Goal: Information Seeking & Learning: Learn about a topic

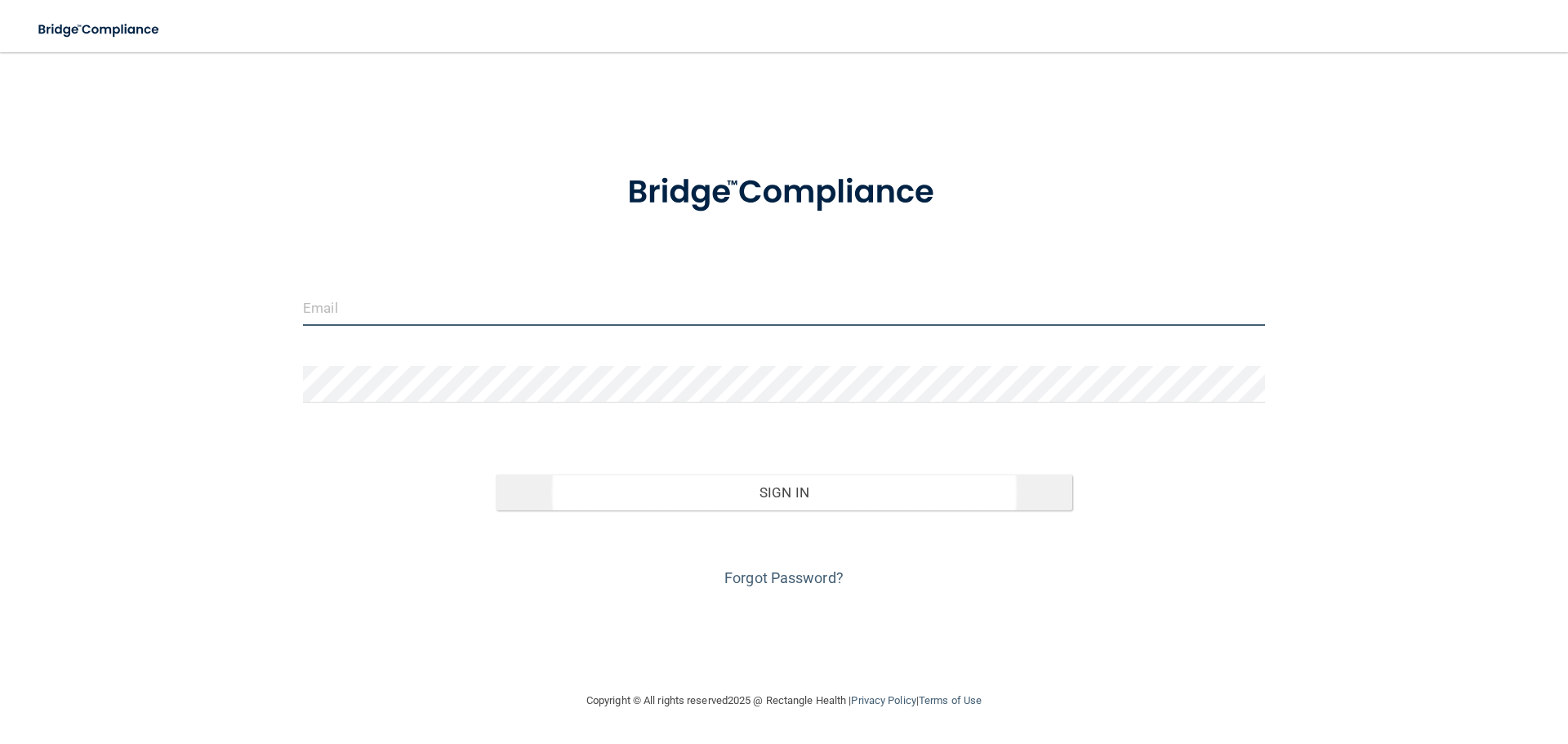
type input "[EMAIL_ADDRESS][DOMAIN_NAME]"
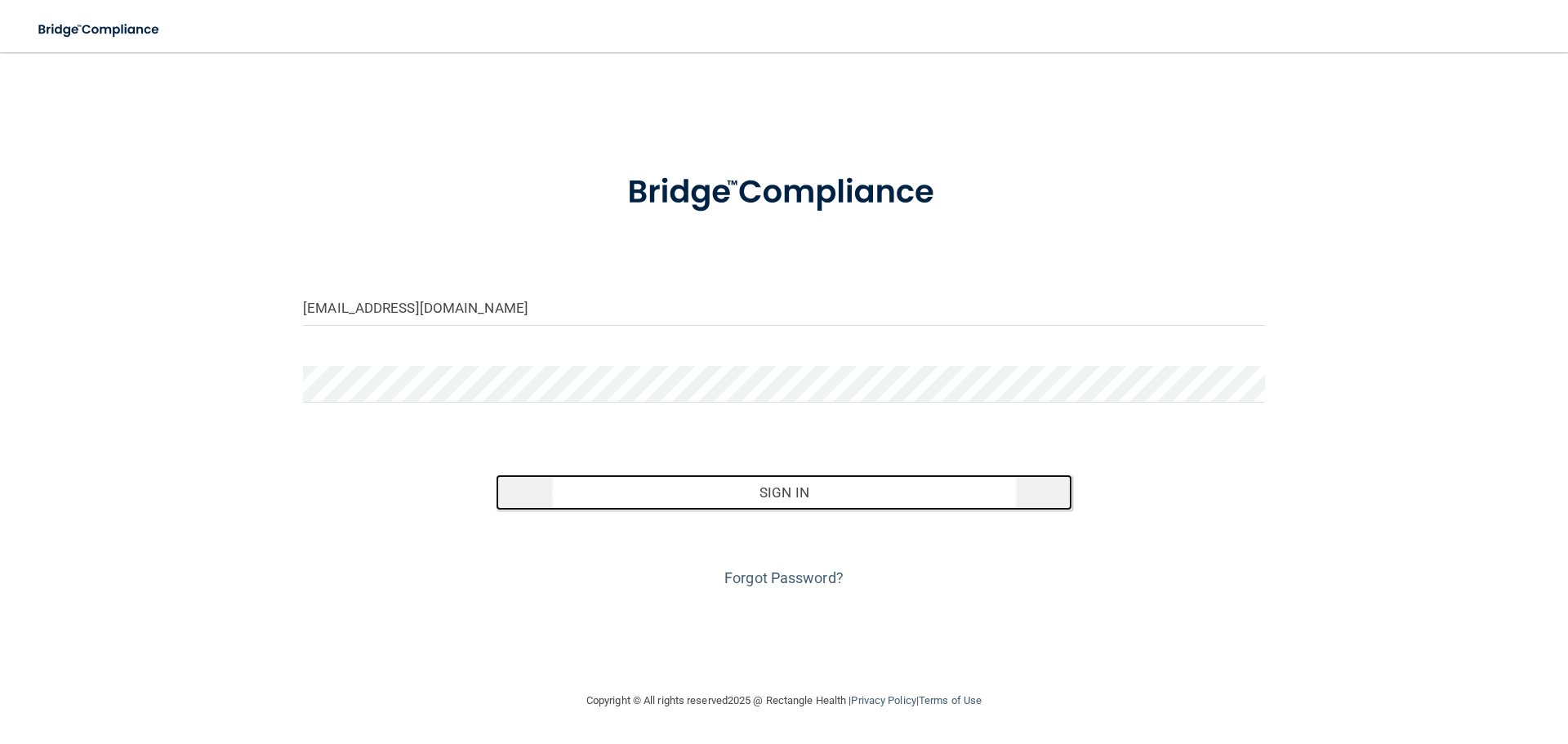
click at [809, 486] on button "Sign In" at bounding box center [784, 492] width 577 height 35
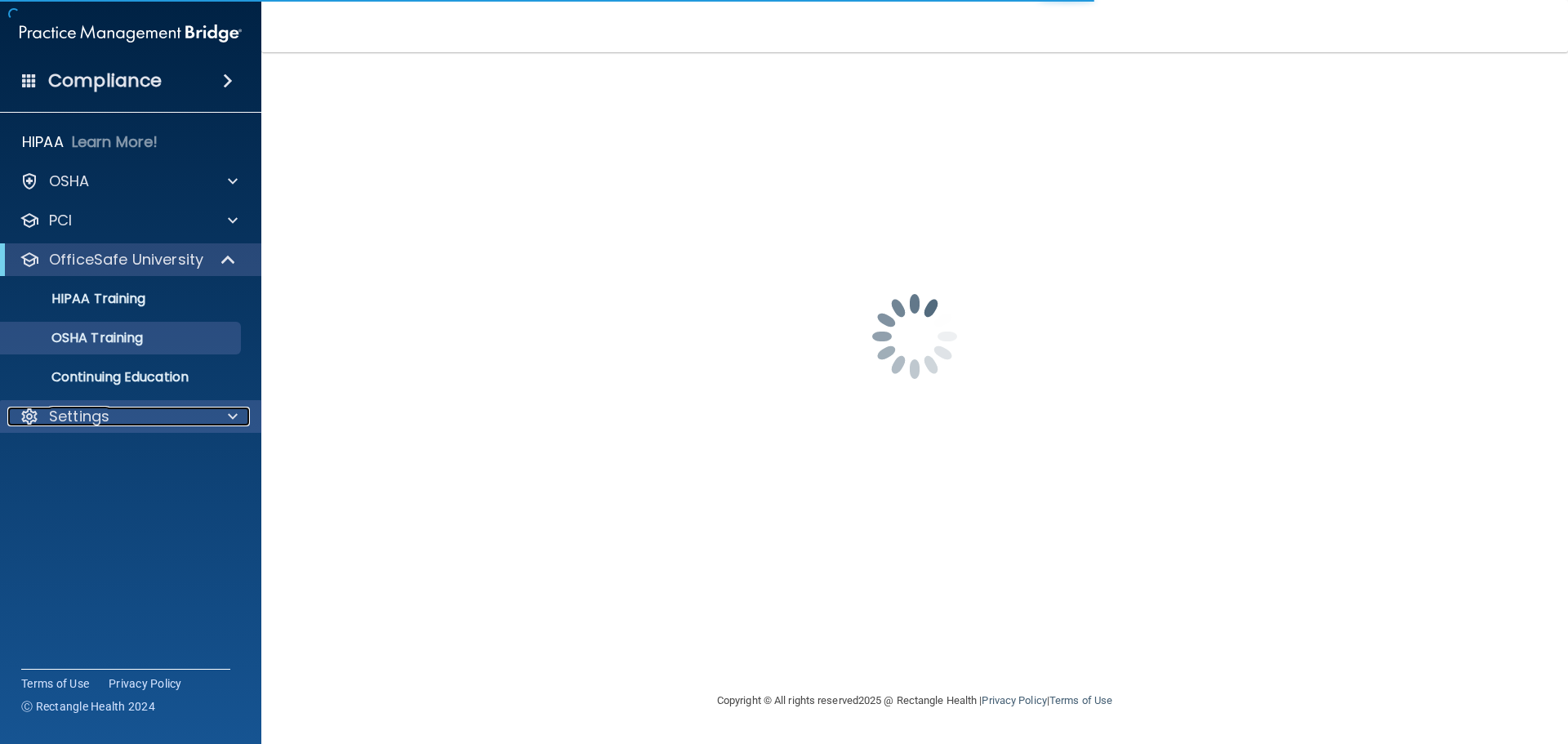
click at [156, 416] on div "Settings" at bounding box center [108, 416] width 202 height 19
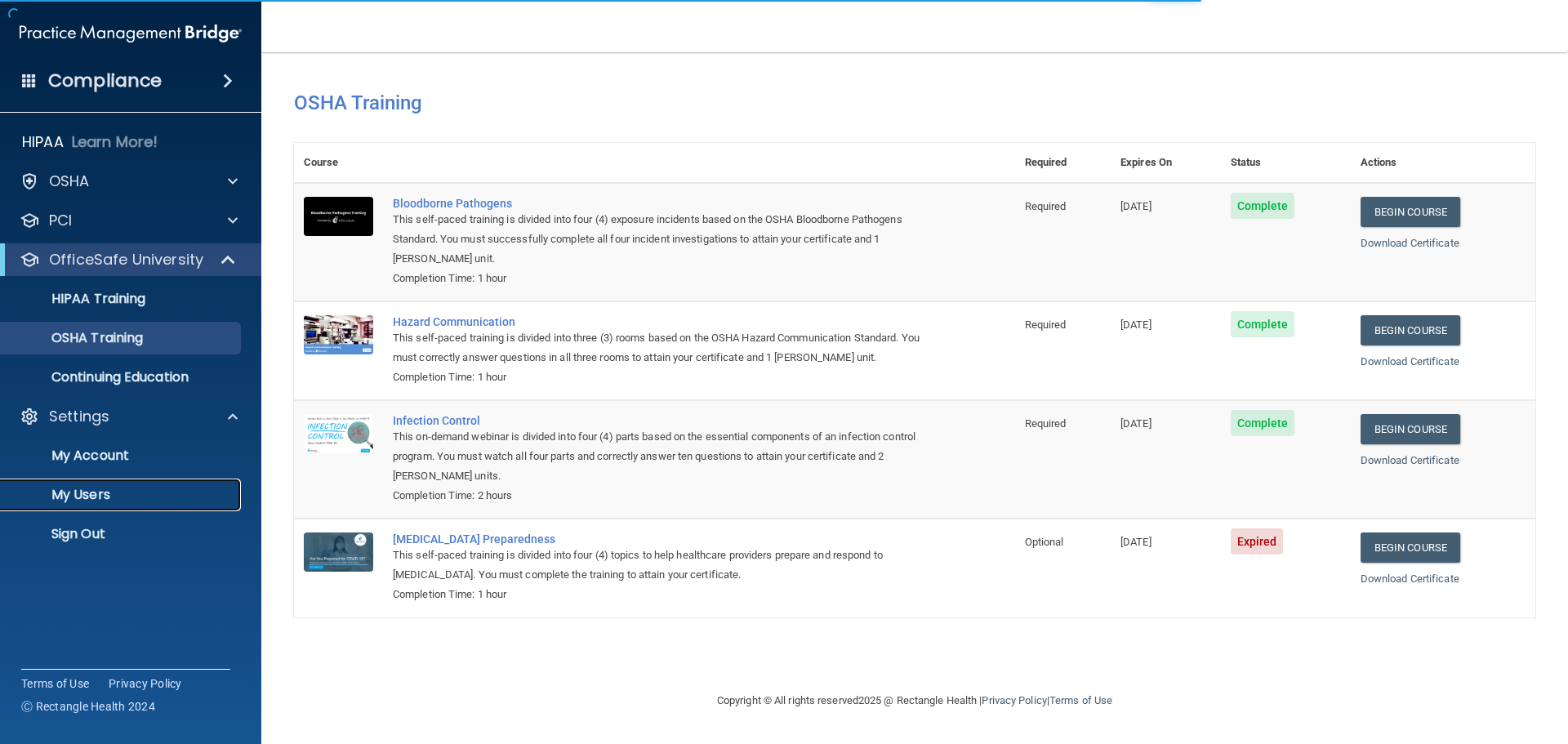
drag, startPoint x: 129, startPoint y: 486, endPoint x: 170, endPoint y: 437, distance: 63.9
click at [129, 485] on link "My Users" at bounding box center [112, 495] width 257 height 33
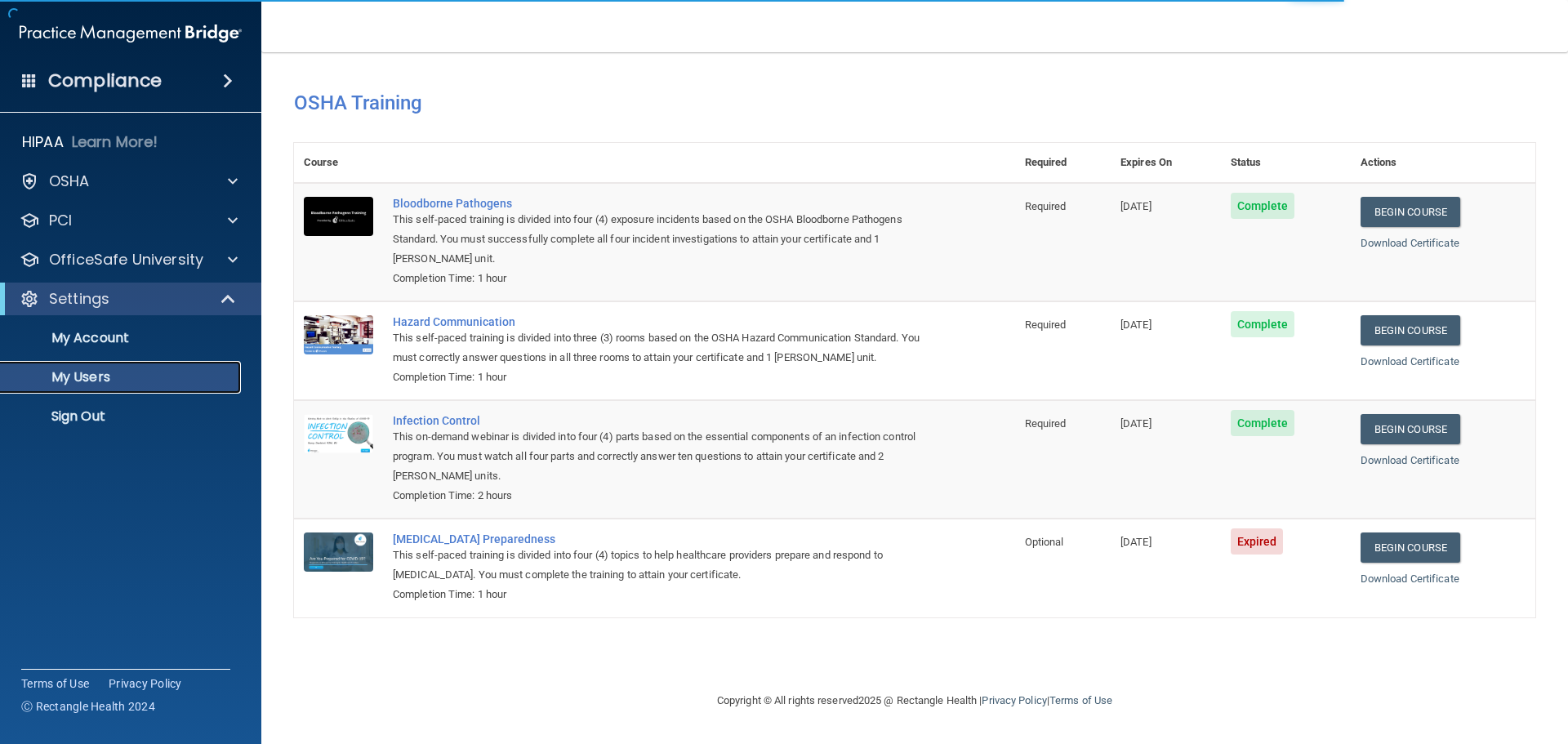
select select "20"
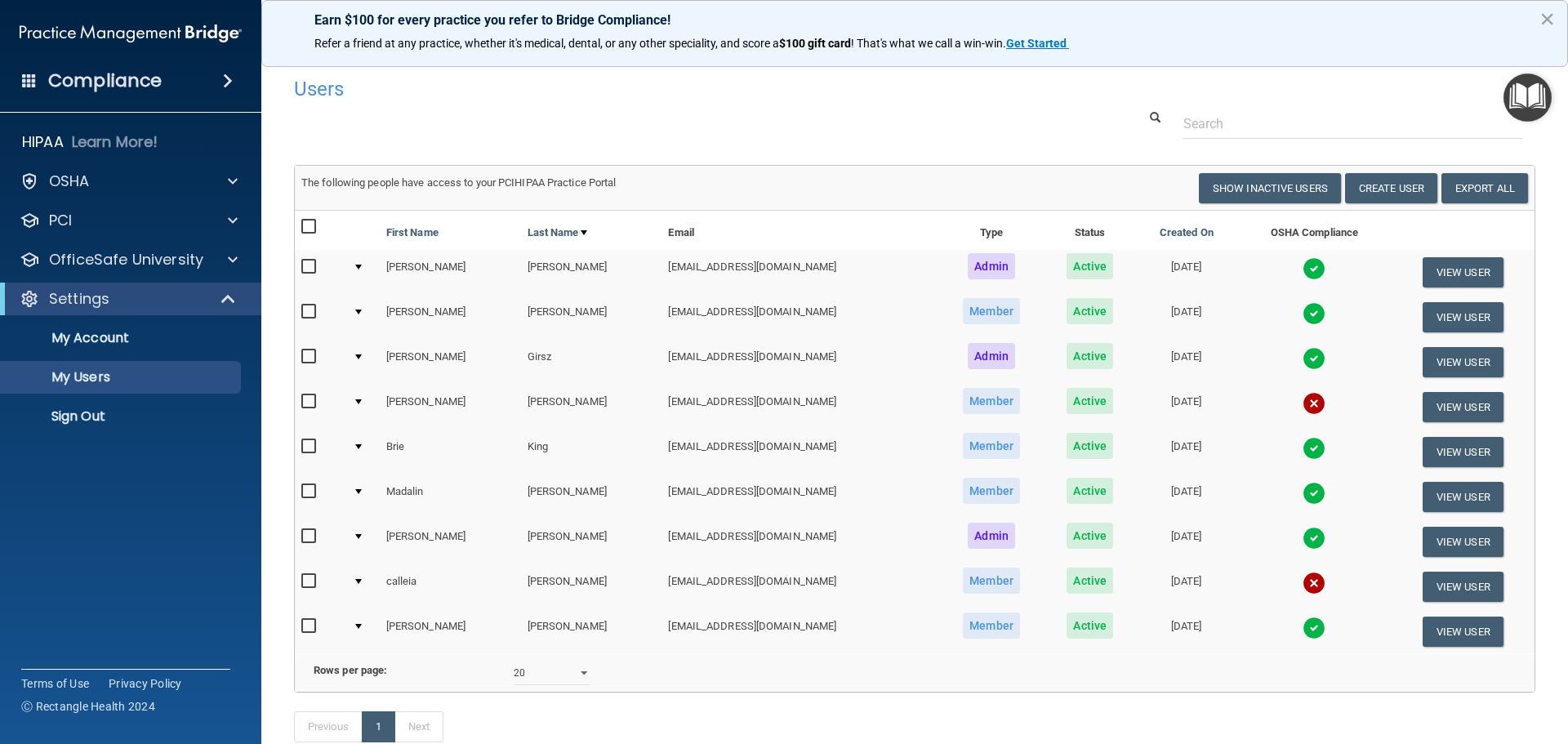
click at [306, 403] on input "checkbox" at bounding box center [311, 402] width 19 height 13
checkbox input "true"
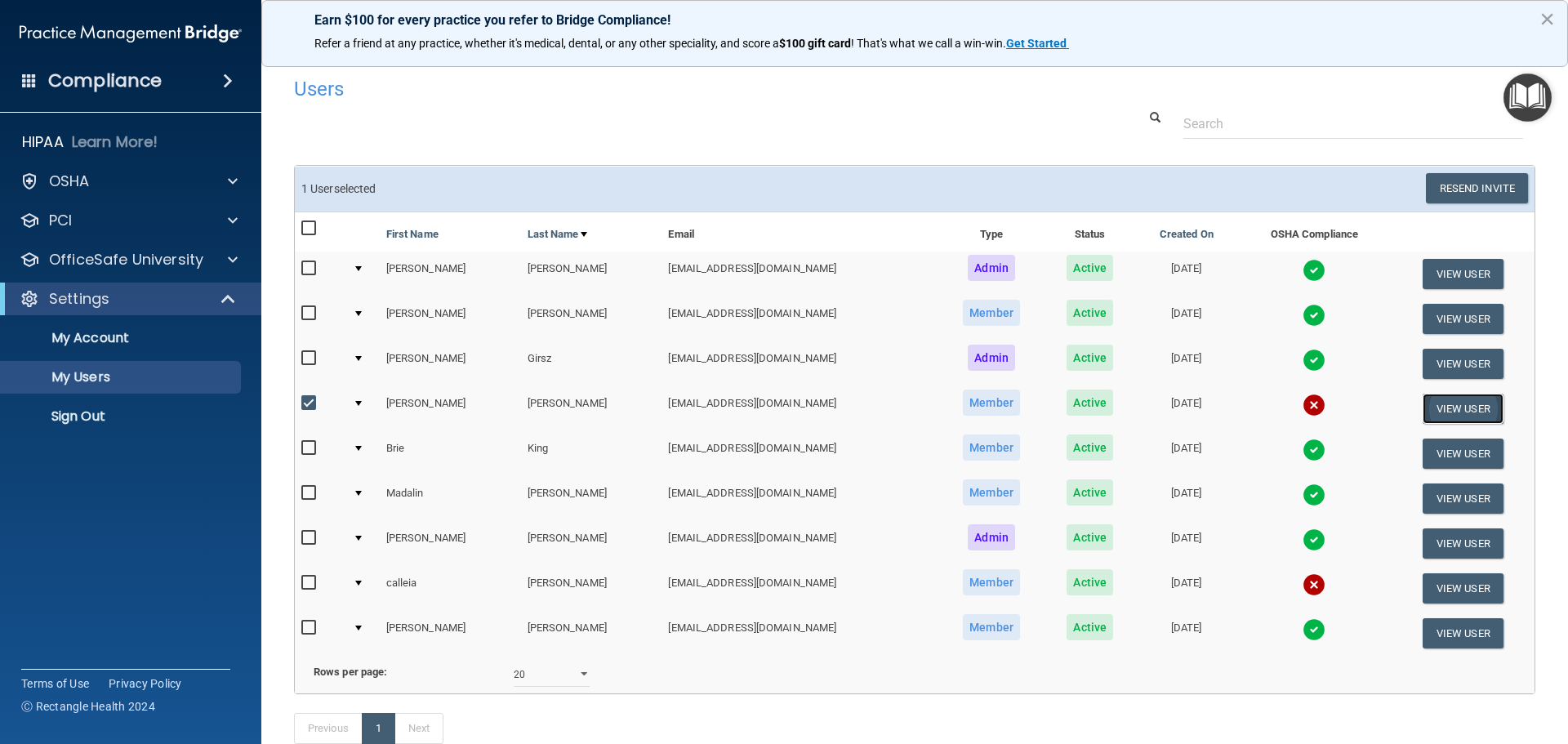
click at [1444, 406] on button "View User" at bounding box center [1463, 408] width 81 height 31
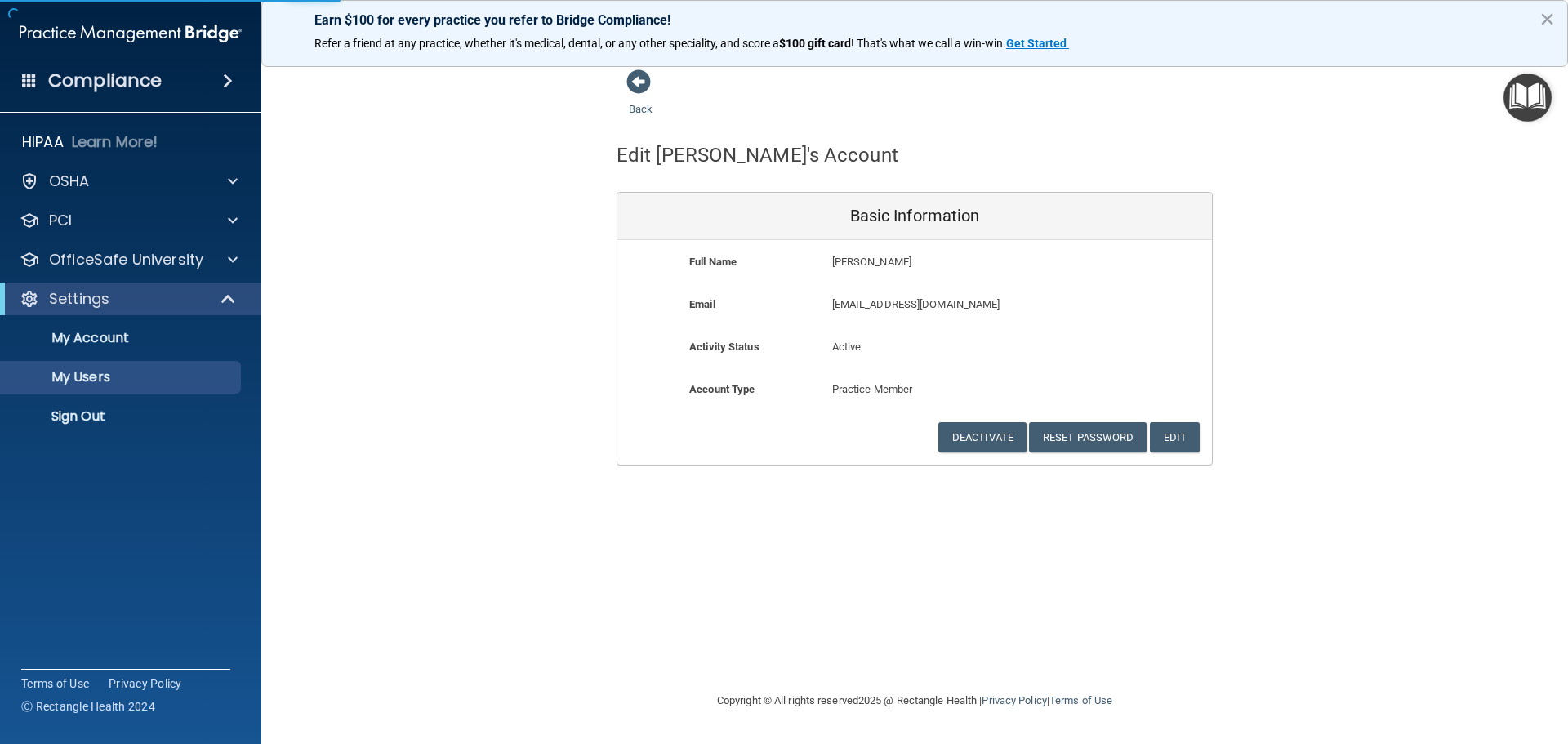
select select "20"
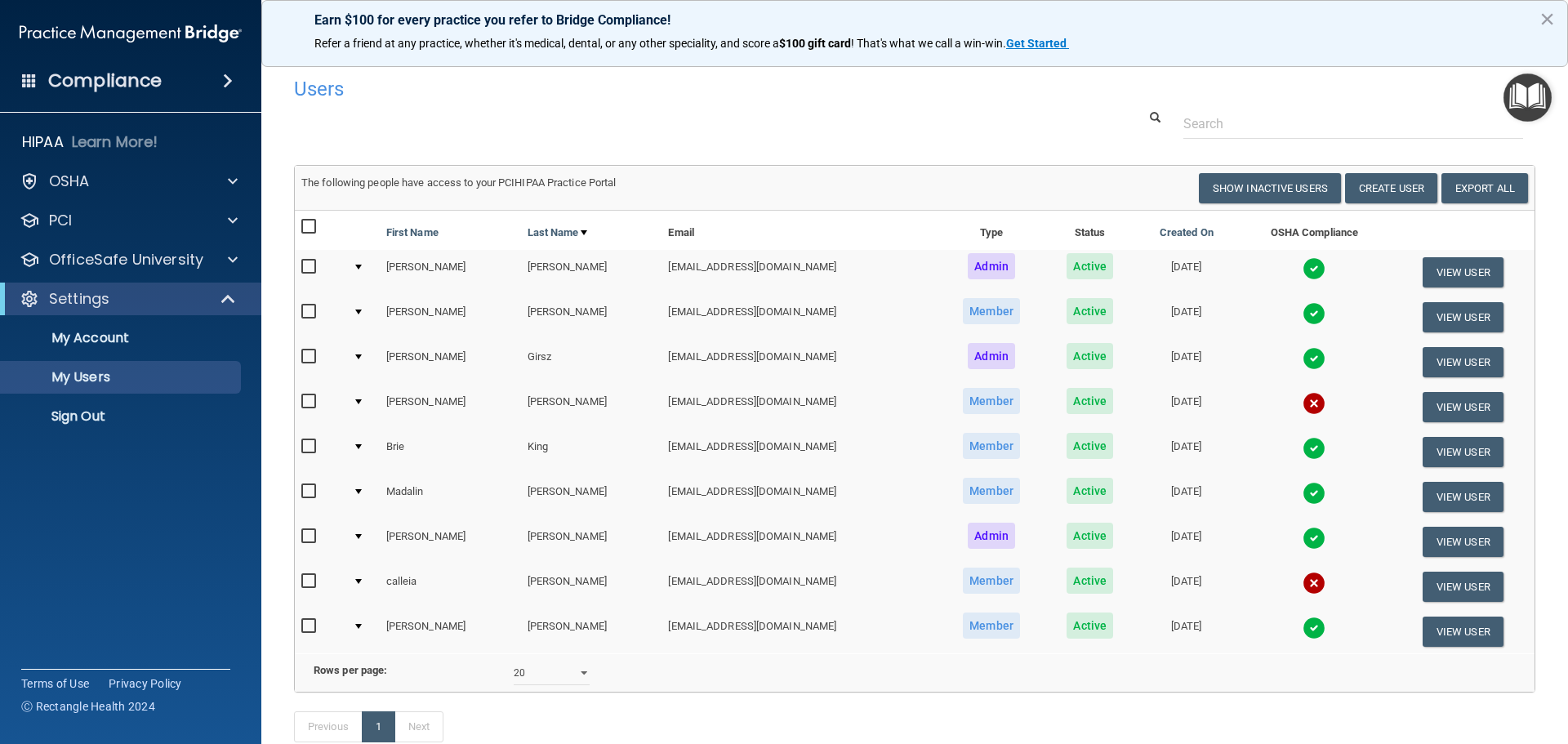
click at [309, 395] on input "checkbox" at bounding box center [311, 402] width 19 height 13
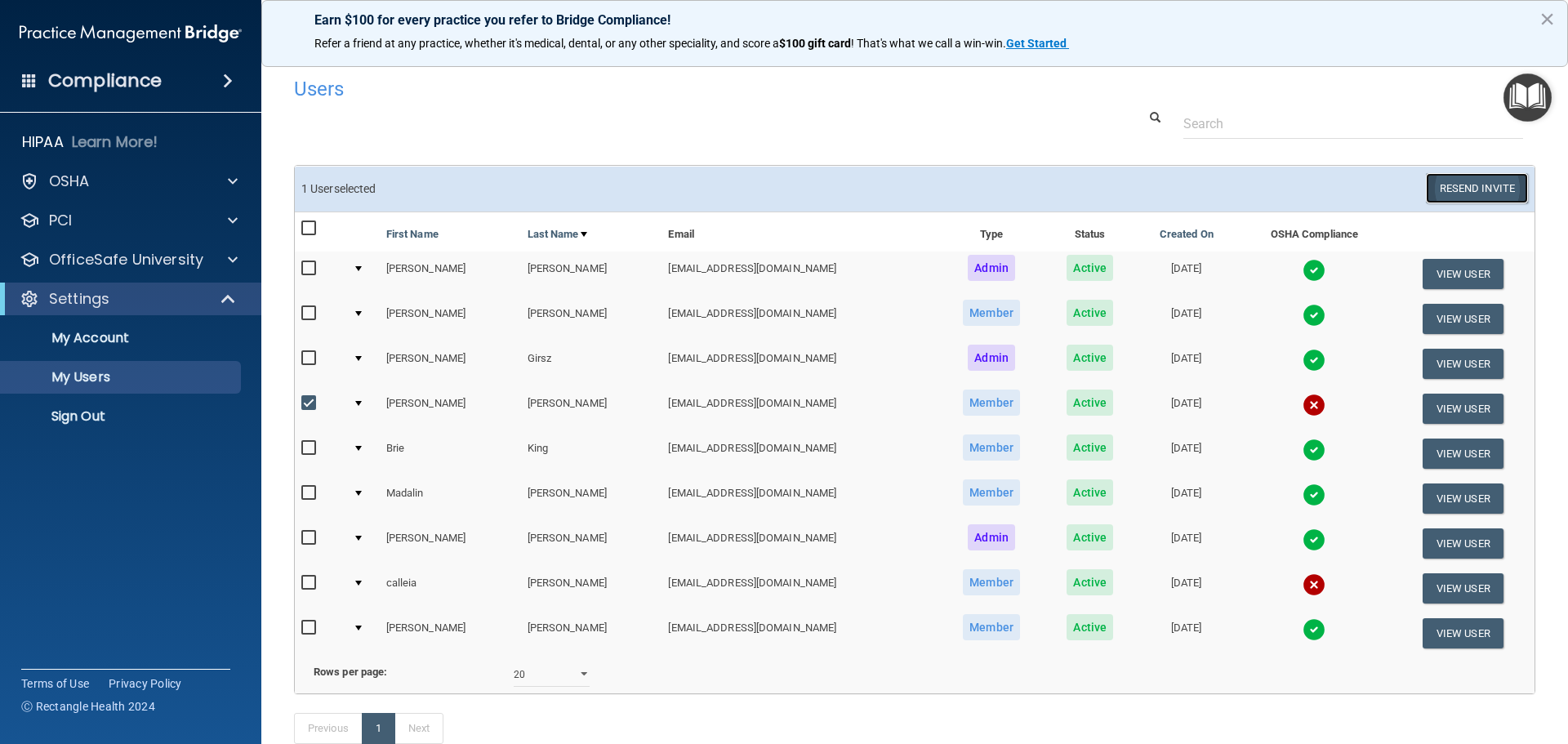
click at [1464, 194] on button "Resend Invite" at bounding box center [1477, 189] width 102 height 31
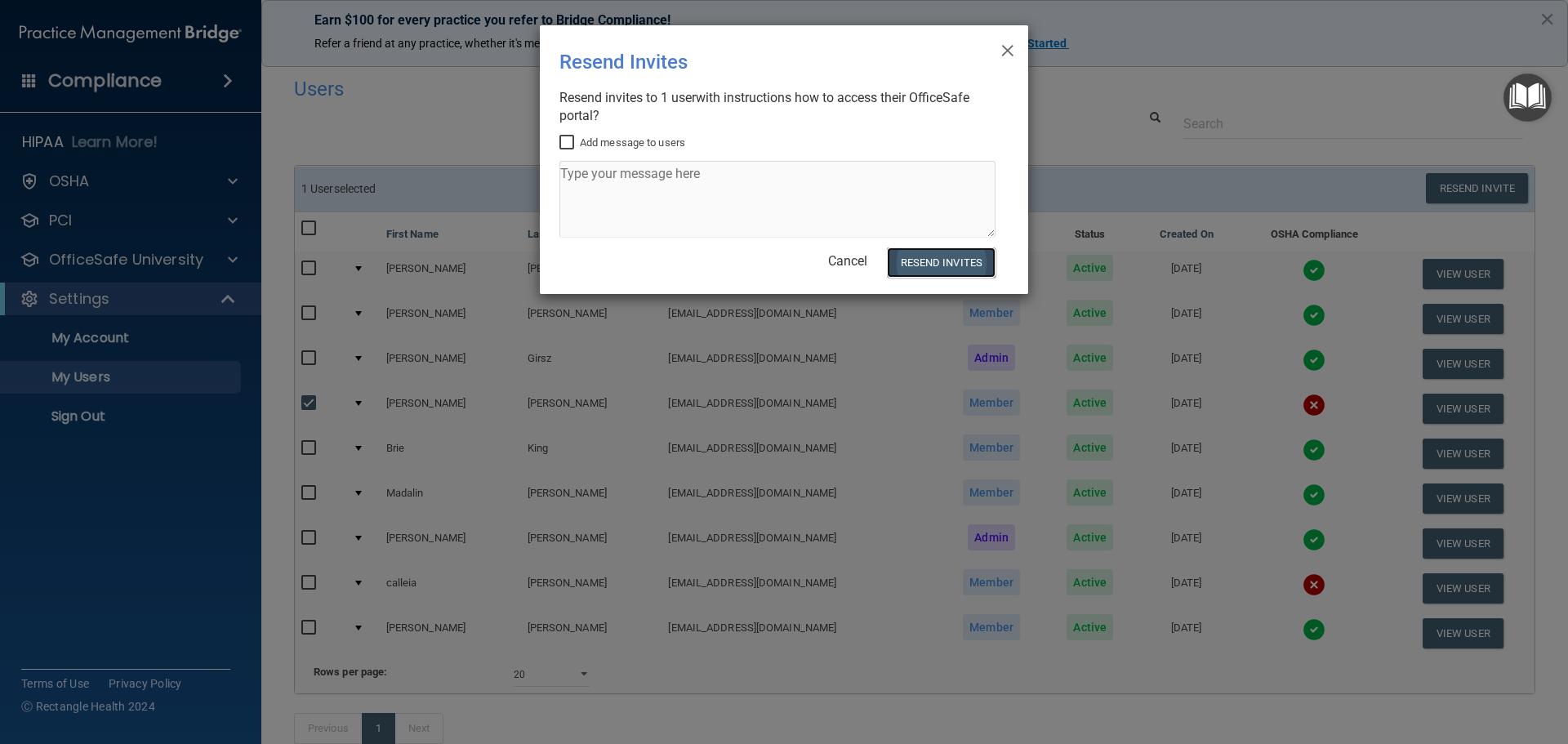
click at [948, 266] on button "Resend Invites" at bounding box center [941, 263] width 108 height 31
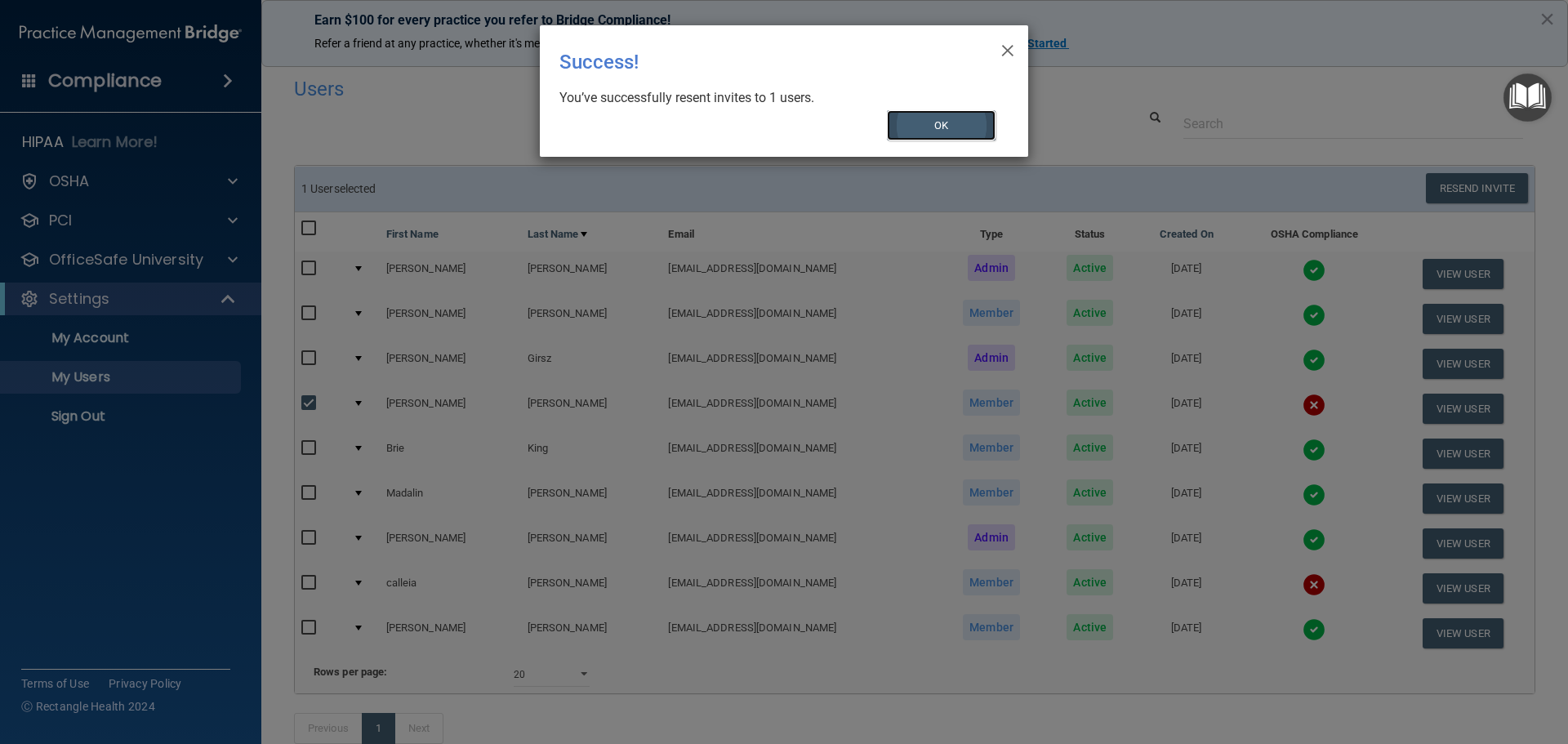
click at [920, 119] on button "OK" at bounding box center [942, 126] width 109 height 31
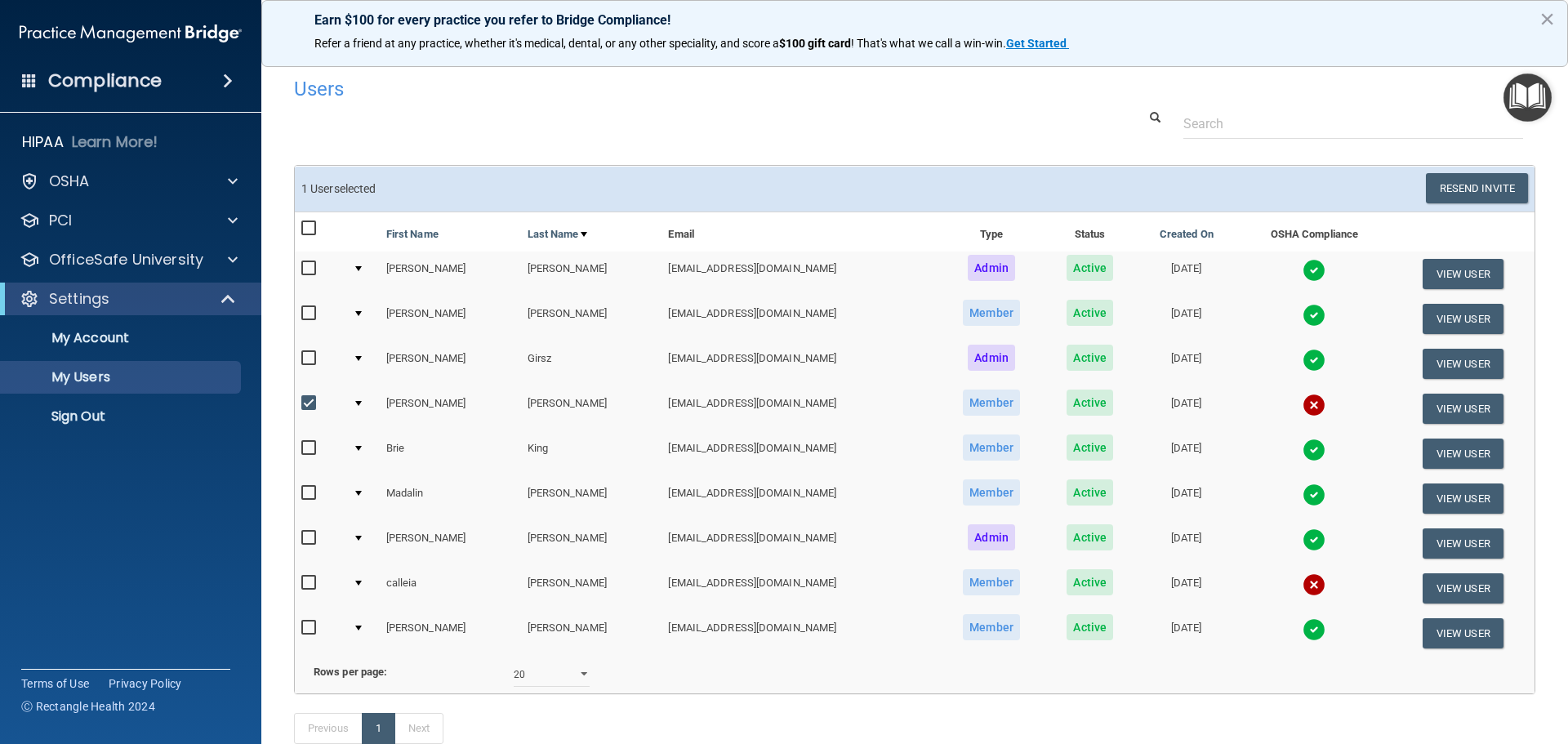
click at [305, 403] on input "checkbox" at bounding box center [311, 404] width 19 height 13
checkbox input "false"
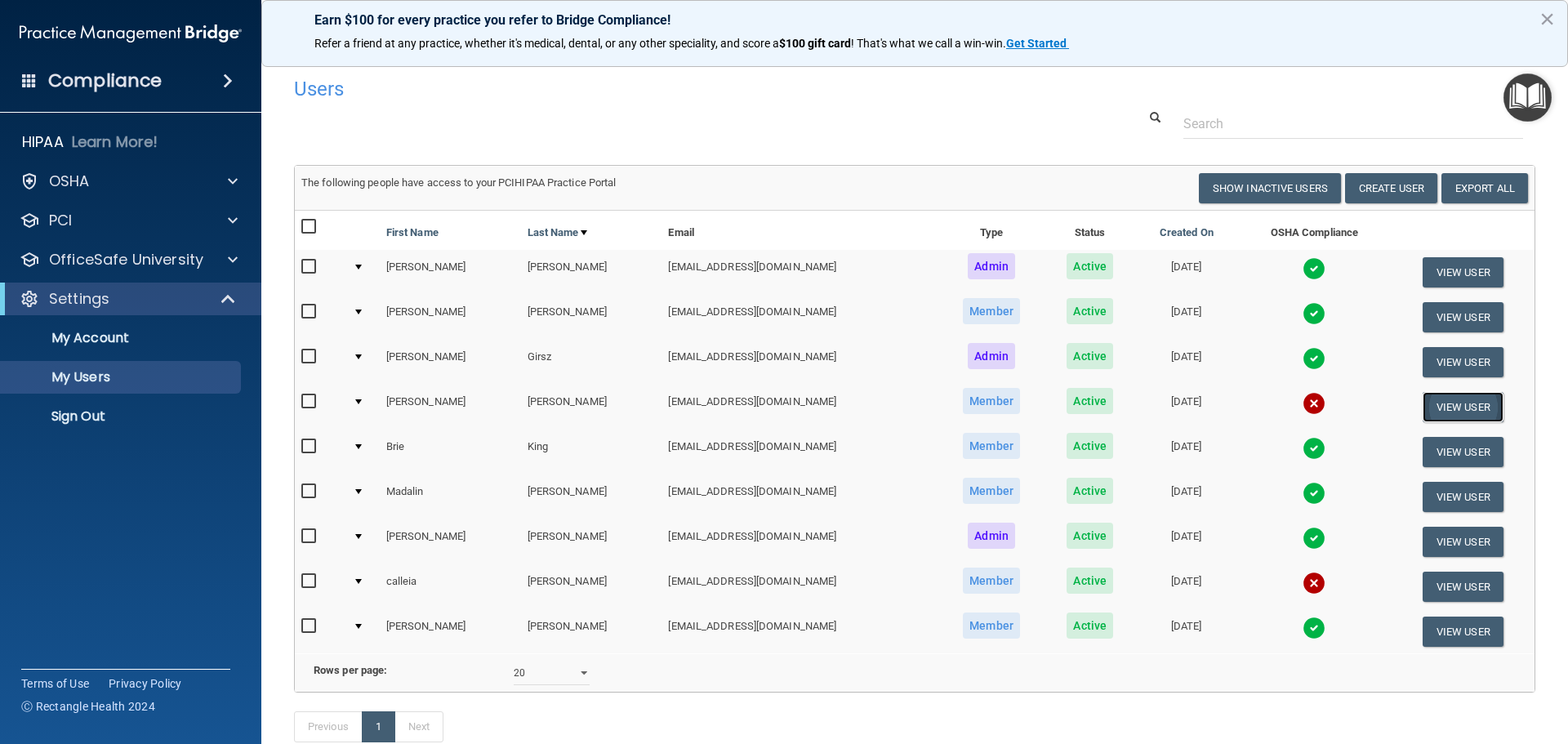
click at [1468, 407] on button "View User" at bounding box center [1463, 407] width 81 height 31
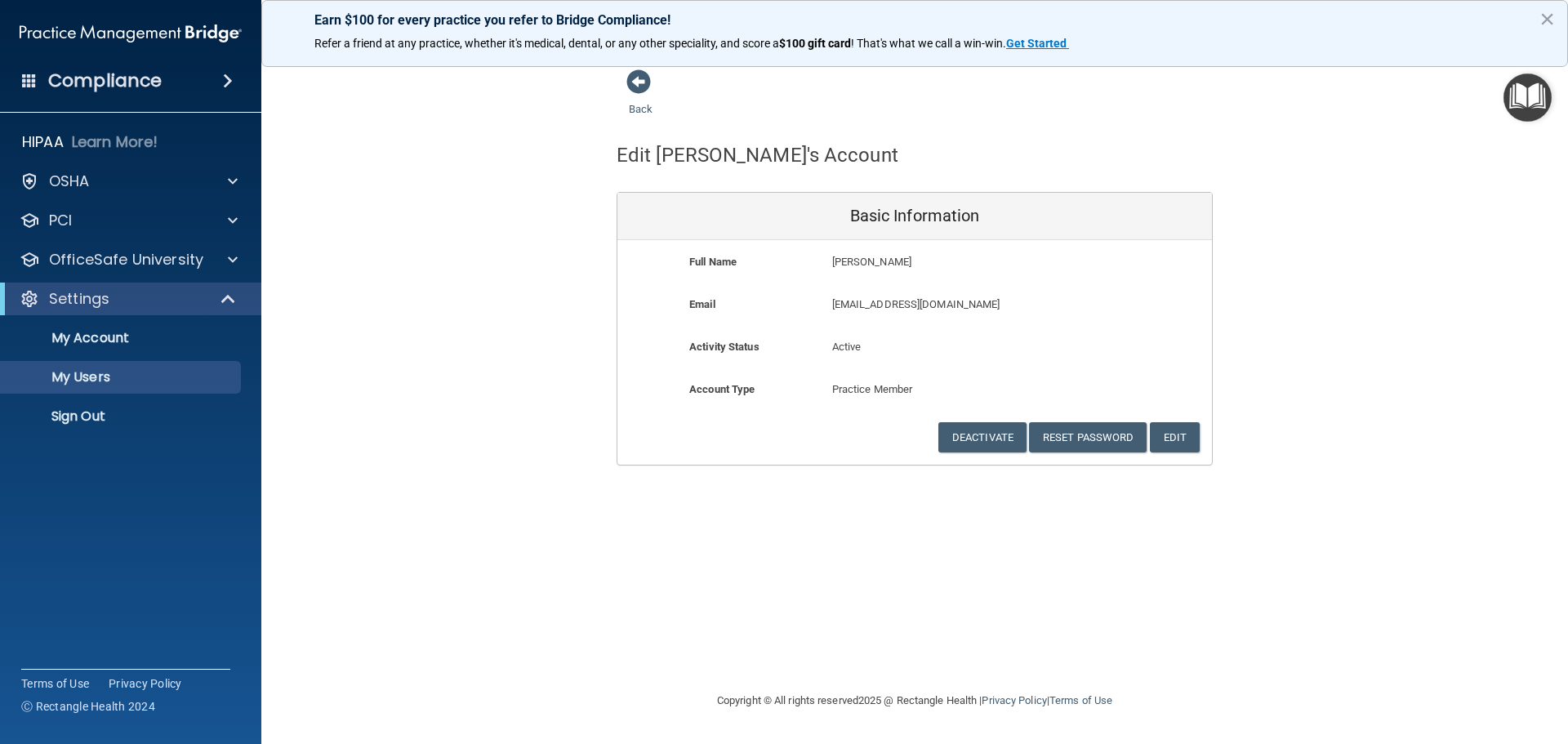
select select "20"
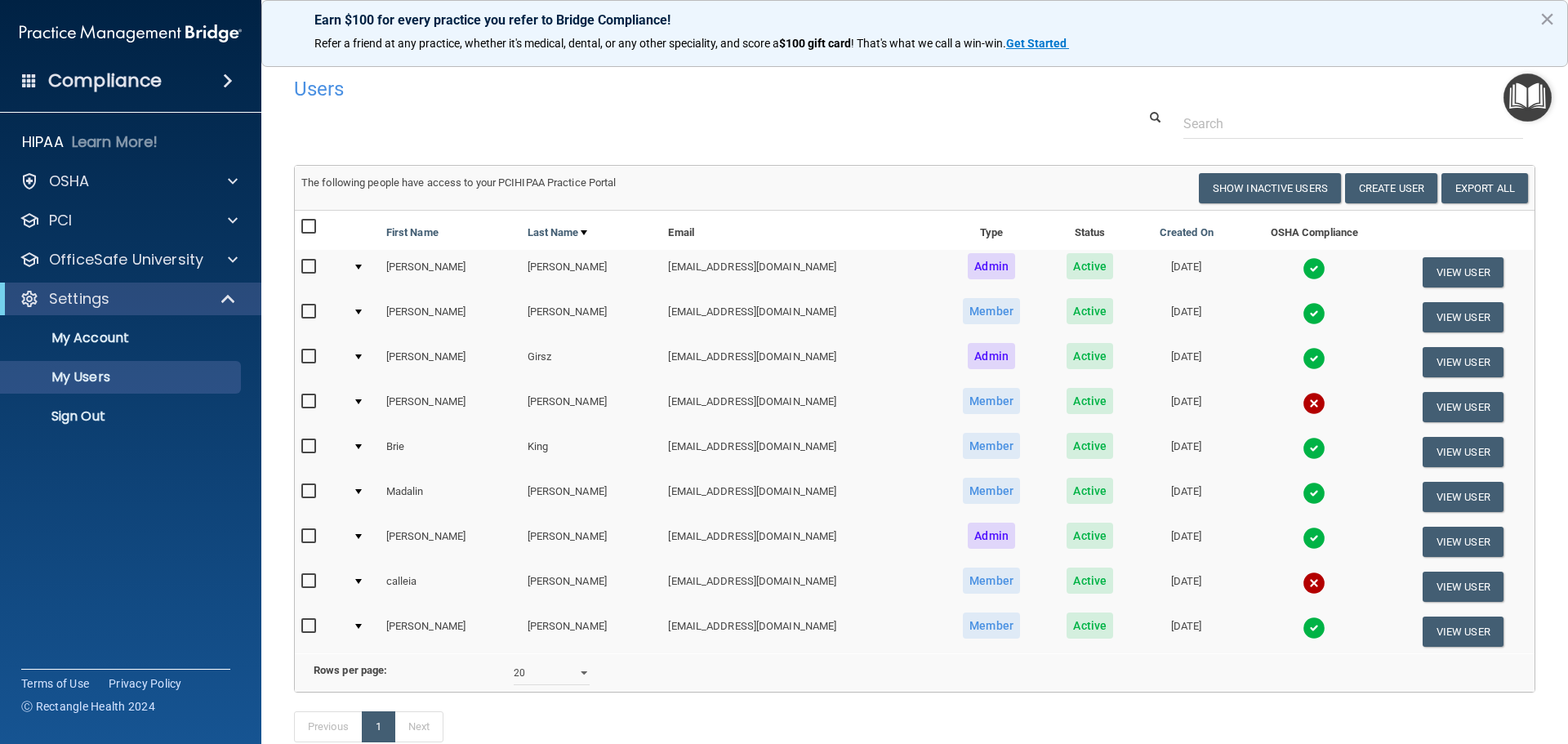
drag, startPoint x: 310, startPoint y: 400, endPoint x: 420, endPoint y: 418, distance: 111.5
click at [311, 399] on input "checkbox" at bounding box center [311, 402] width 19 height 13
checkbox input "true"
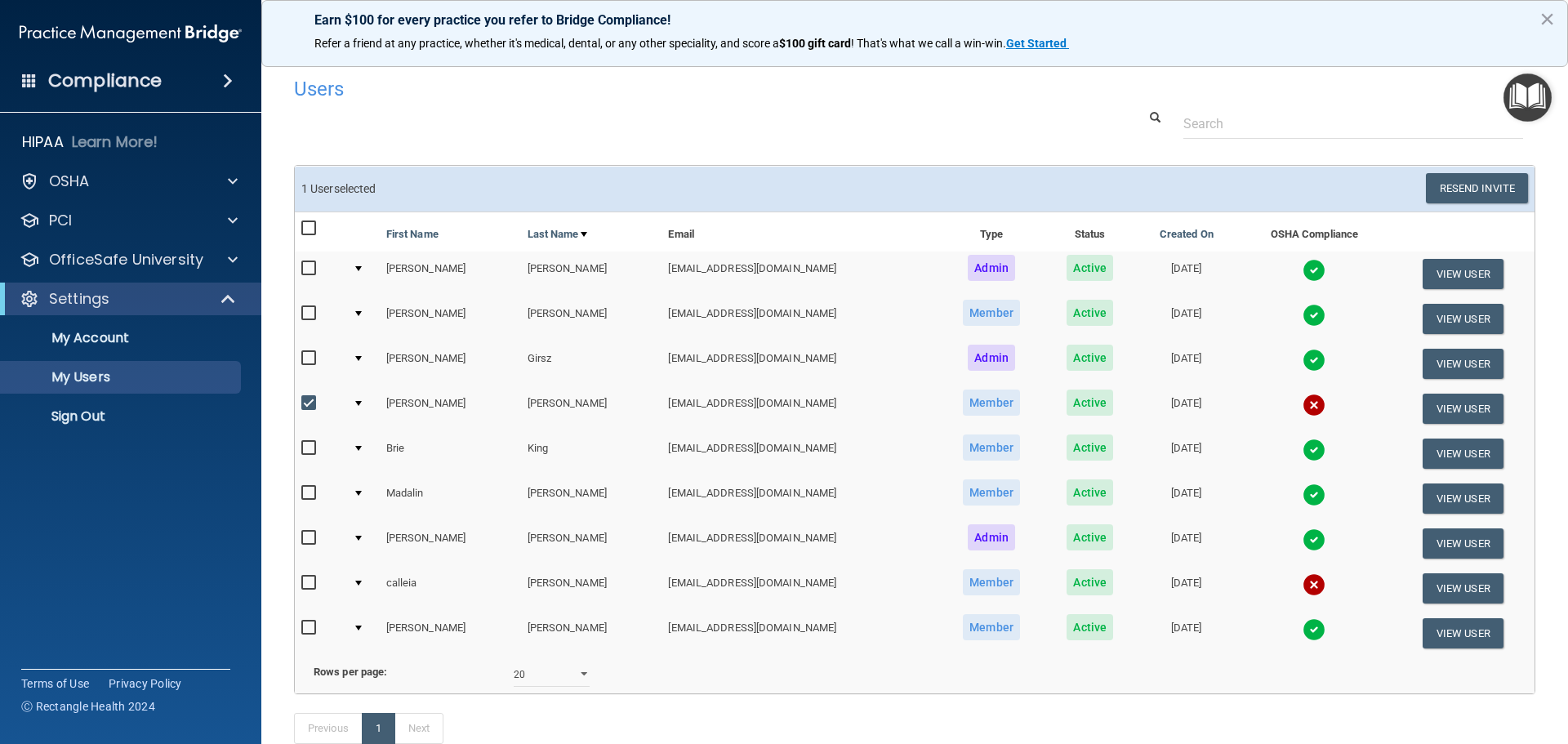
click at [1066, 404] on span "Active" at bounding box center [1089, 402] width 47 height 26
drag, startPoint x: 1283, startPoint y: 398, endPoint x: 1295, endPoint y: 398, distance: 12.0
click at [1294, 398] on td at bounding box center [1314, 408] width 153 height 45
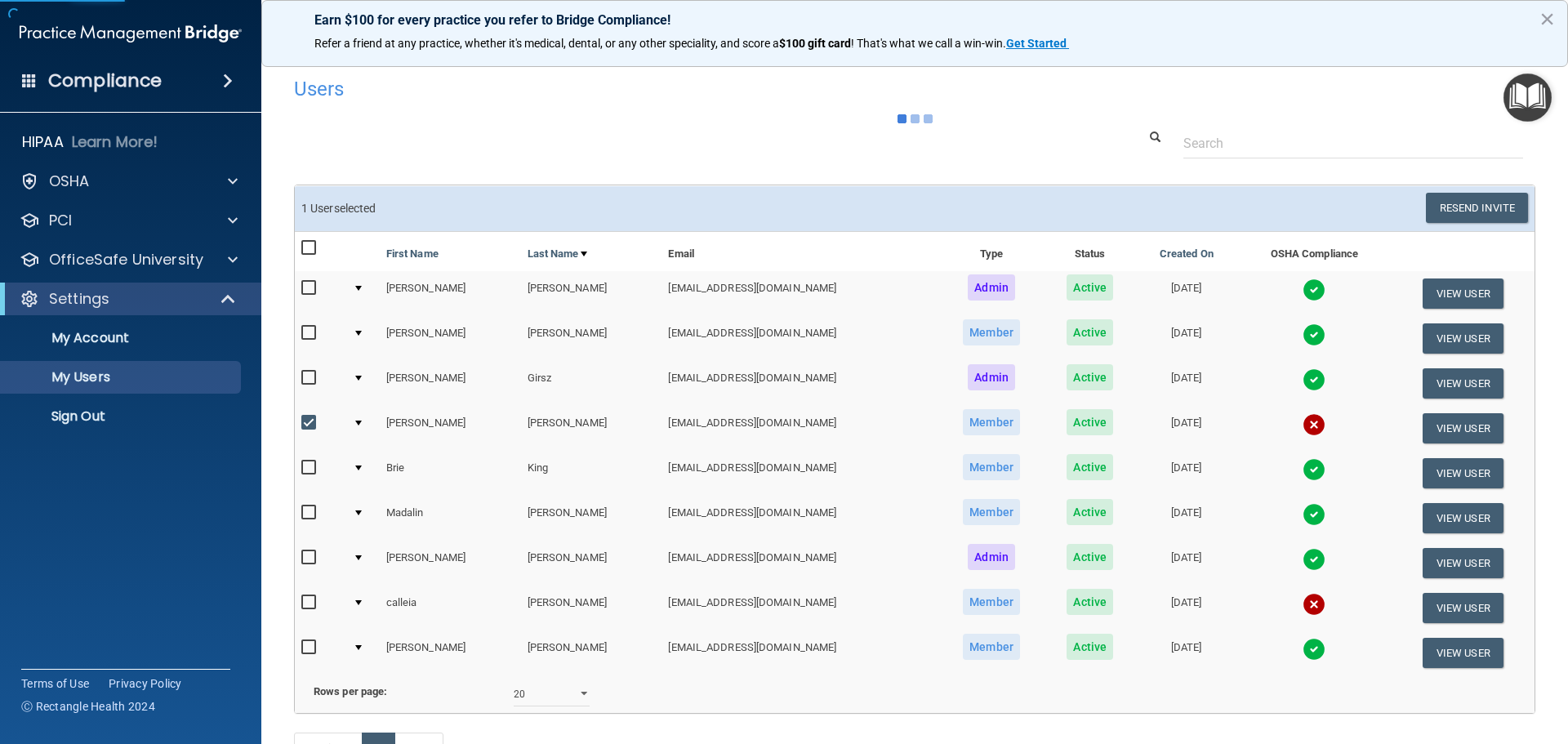
click at [1302, 414] on img at bounding box center [1314, 425] width 23 height 23
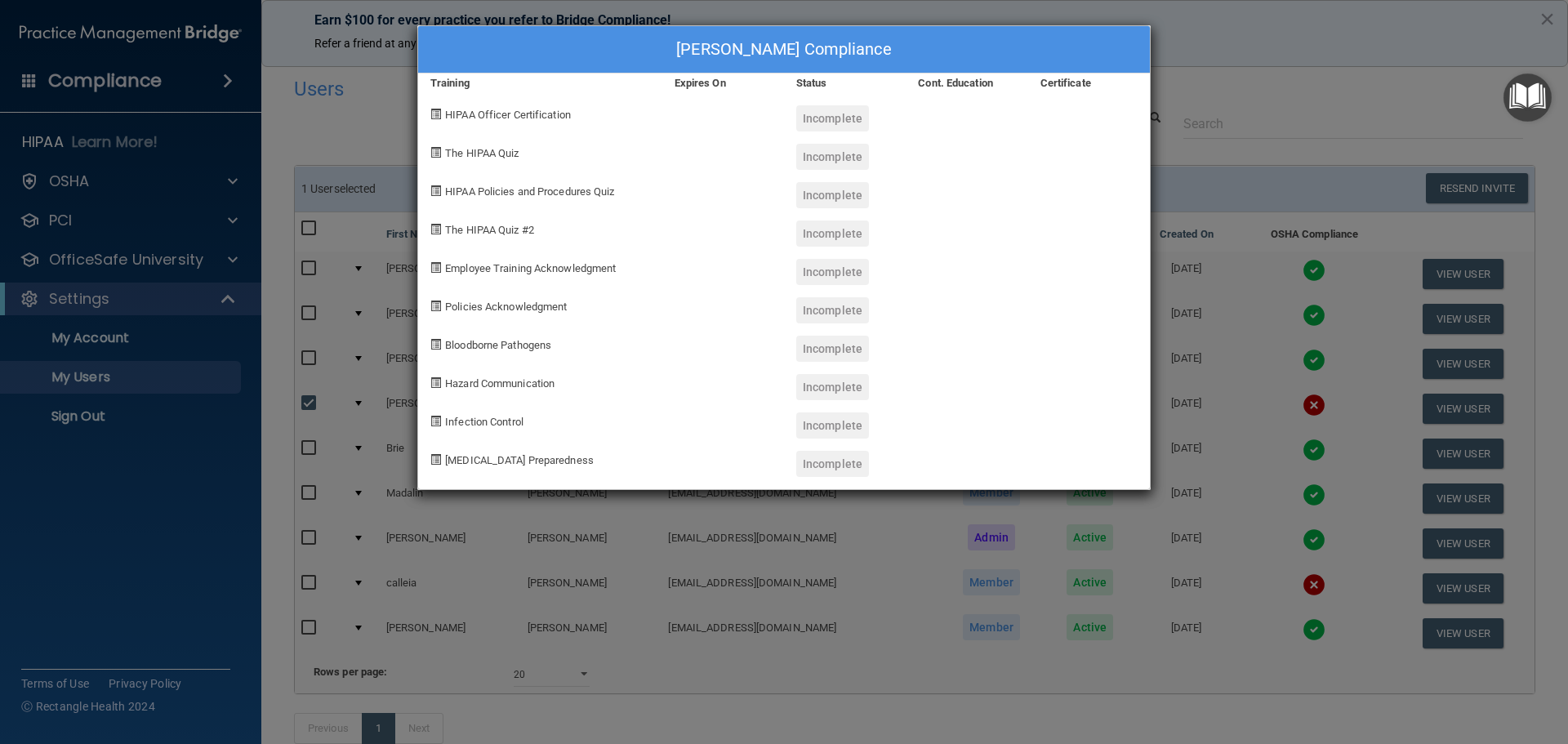
click at [1238, 44] on div "Charlene Hamilton's Compliance Training Expires On Status Cont. Education Certi…" at bounding box center [784, 372] width 1568 height 744
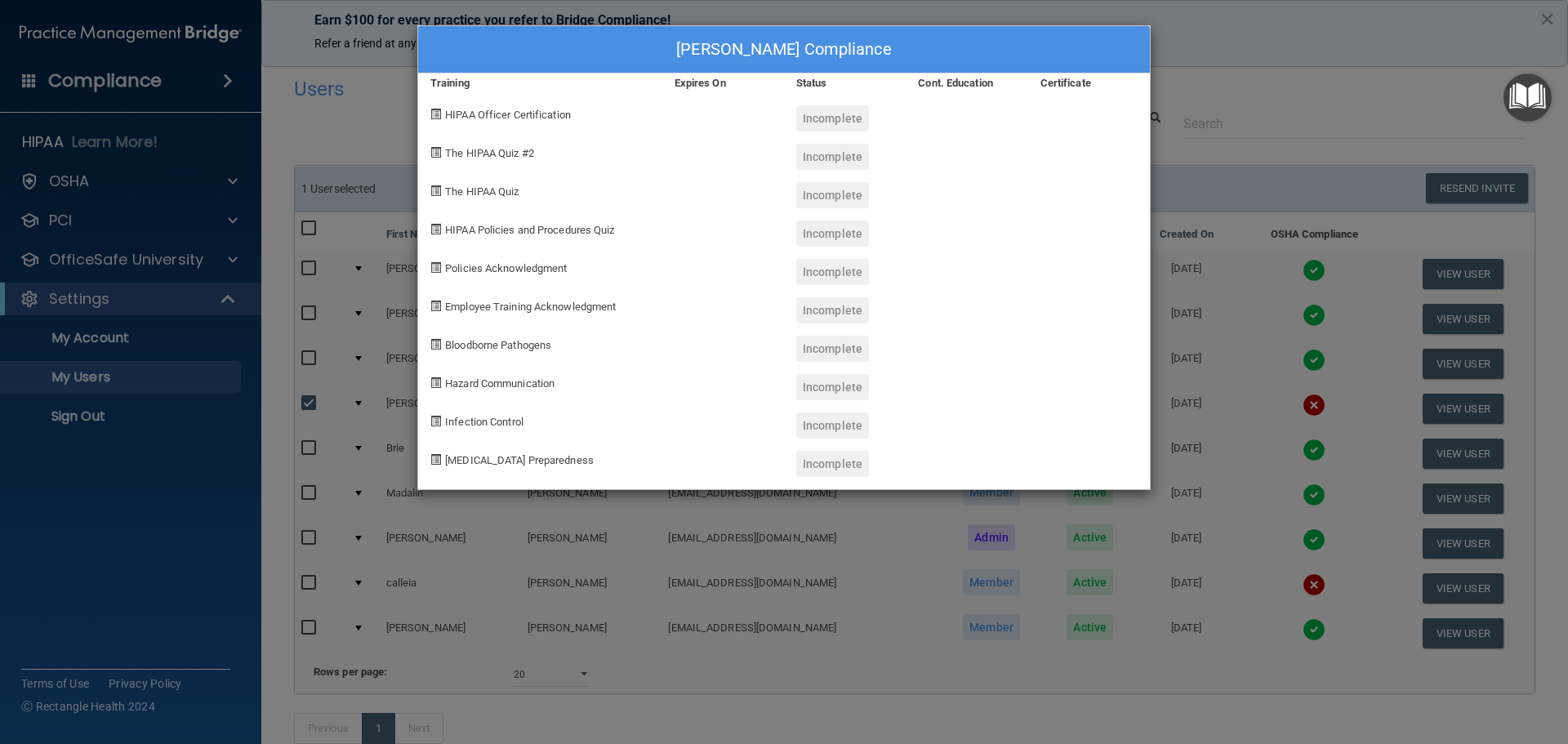
click at [1227, 44] on div "Charlene Hamilton's Compliance Training Expires On Status Cont. Education Certi…" at bounding box center [784, 372] width 1568 height 744
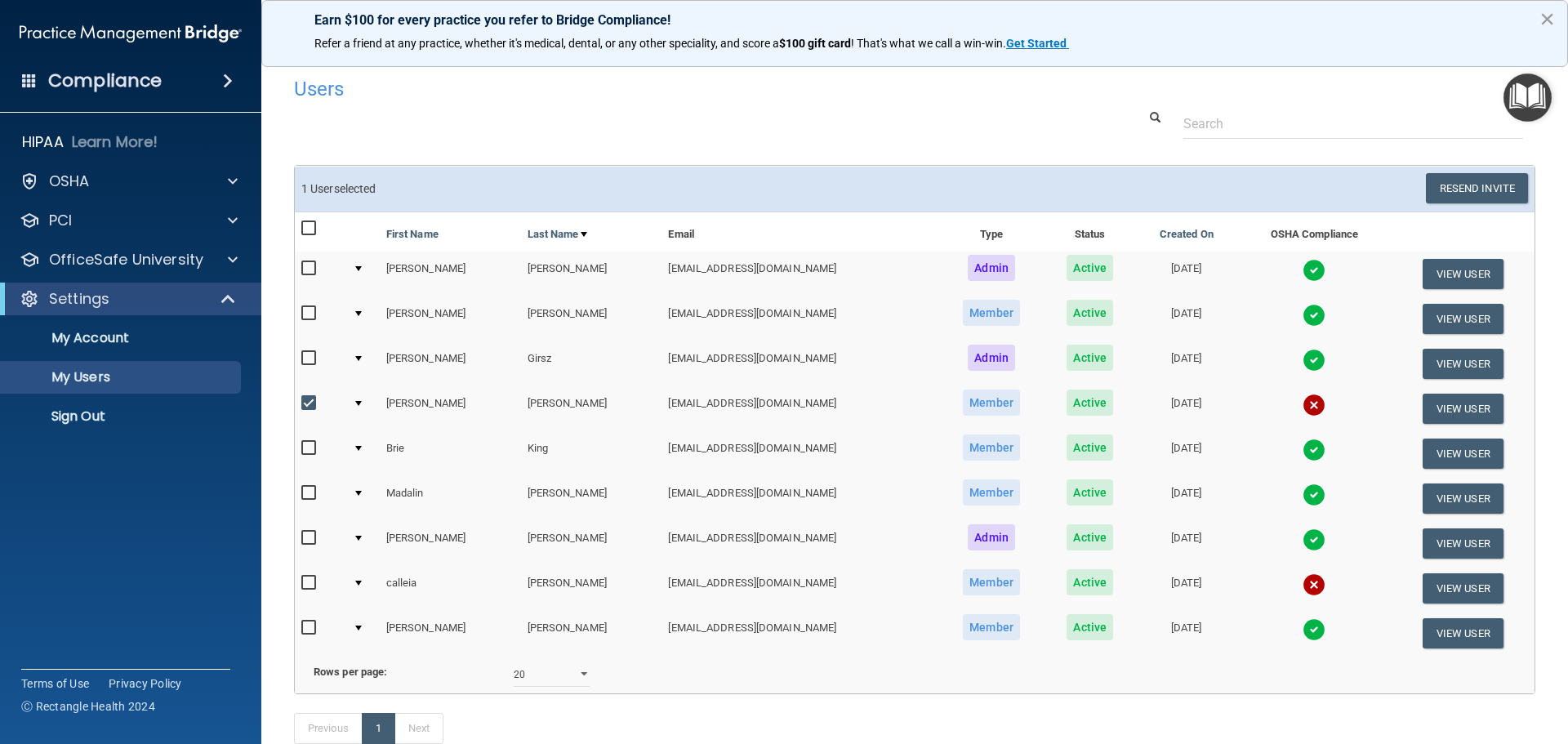
click at [1545, 23] on button "×" at bounding box center [1547, 18] width 15 height 26
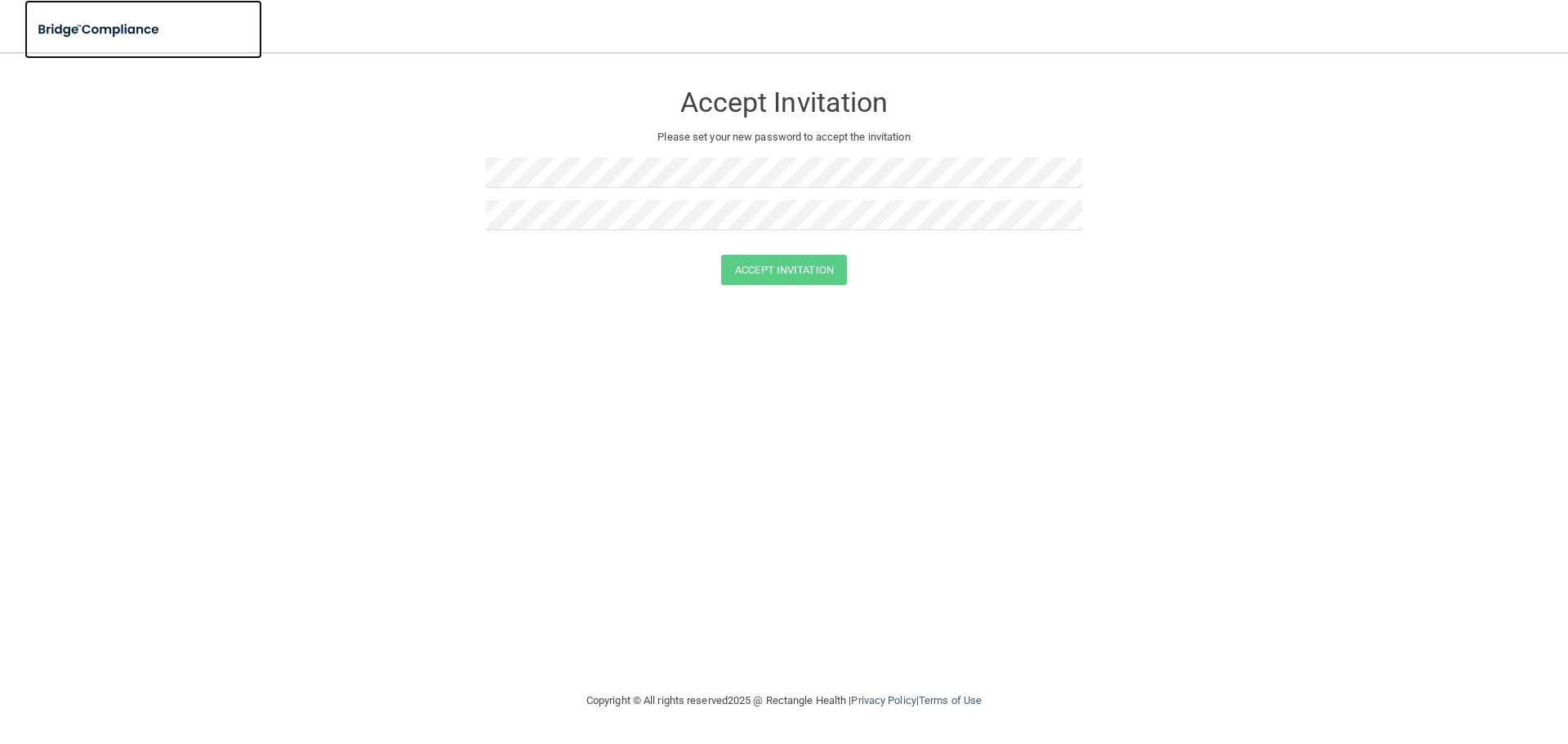
click at [111, 31] on img at bounding box center [100, 30] width 151 height 34
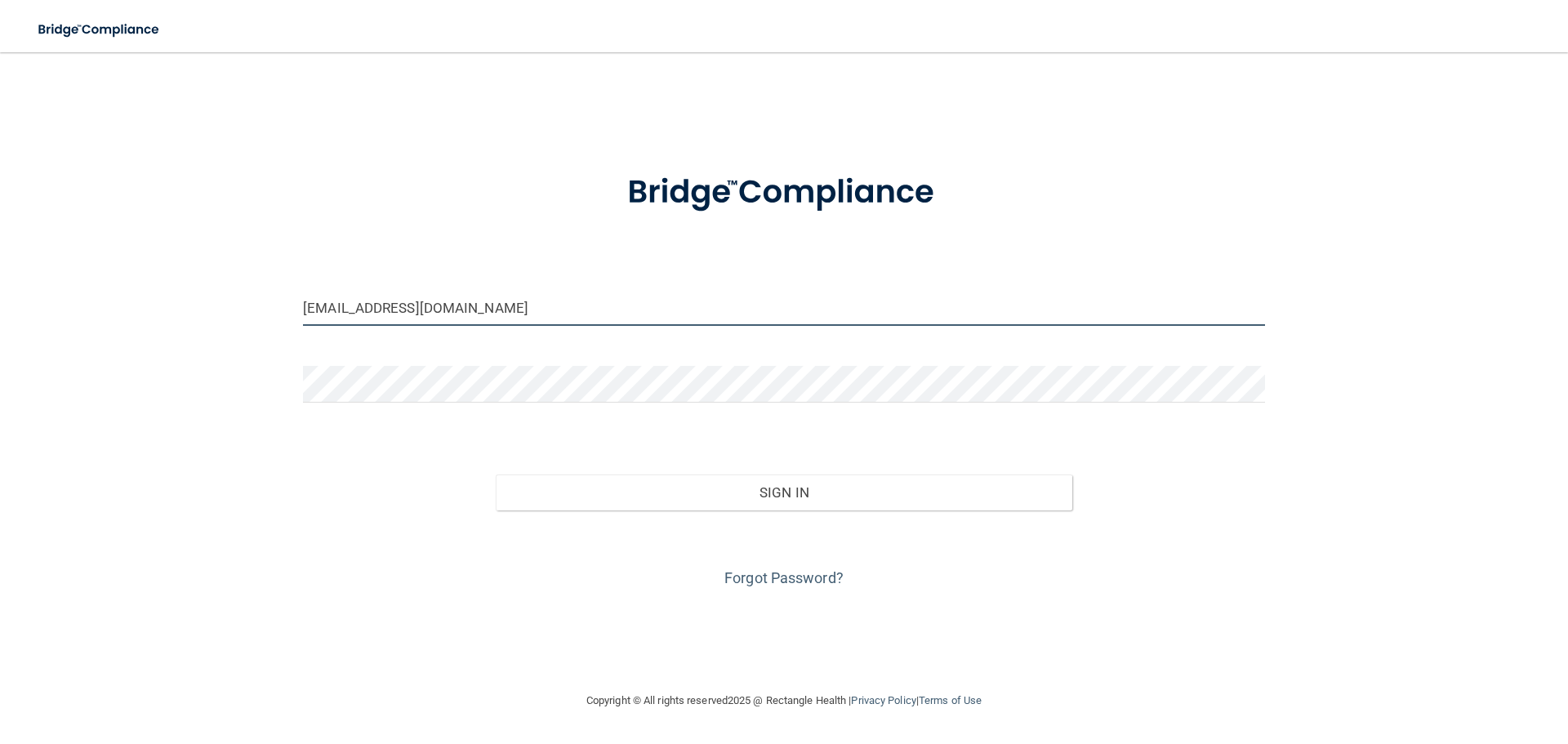
drag, startPoint x: 525, startPoint y: 306, endPoint x: 195, endPoint y: 306, distance: 330.0
click at [195, 306] on div "[EMAIL_ADDRESS][DOMAIN_NAME] Invalid email/password. You don't have permission …" at bounding box center [784, 372] width 1503 height 606
type input "[EMAIL_ADDRESS][DOMAIN_NAME]"
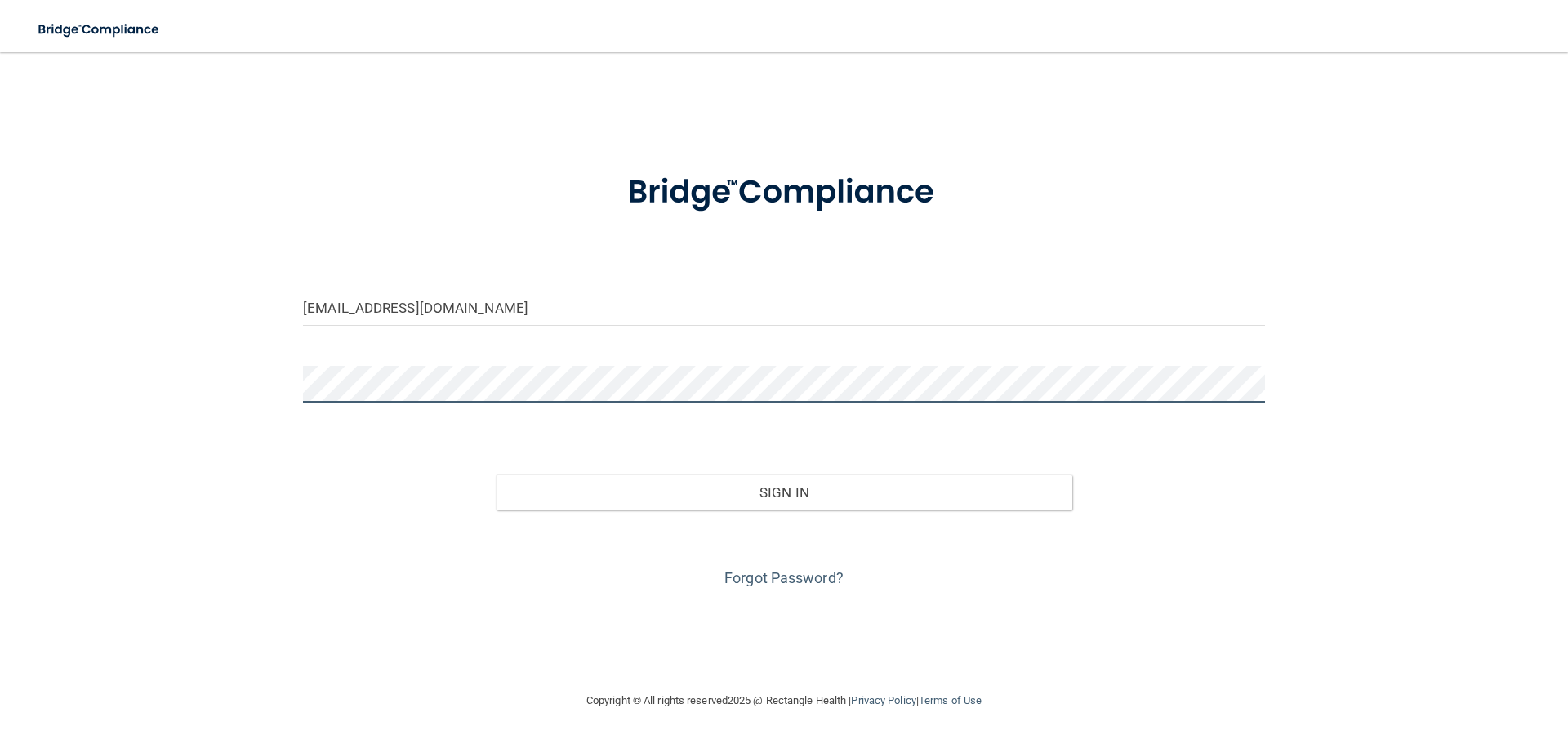
click at [496, 475] on button "Sign In" at bounding box center [784, 492] width 577 height 35
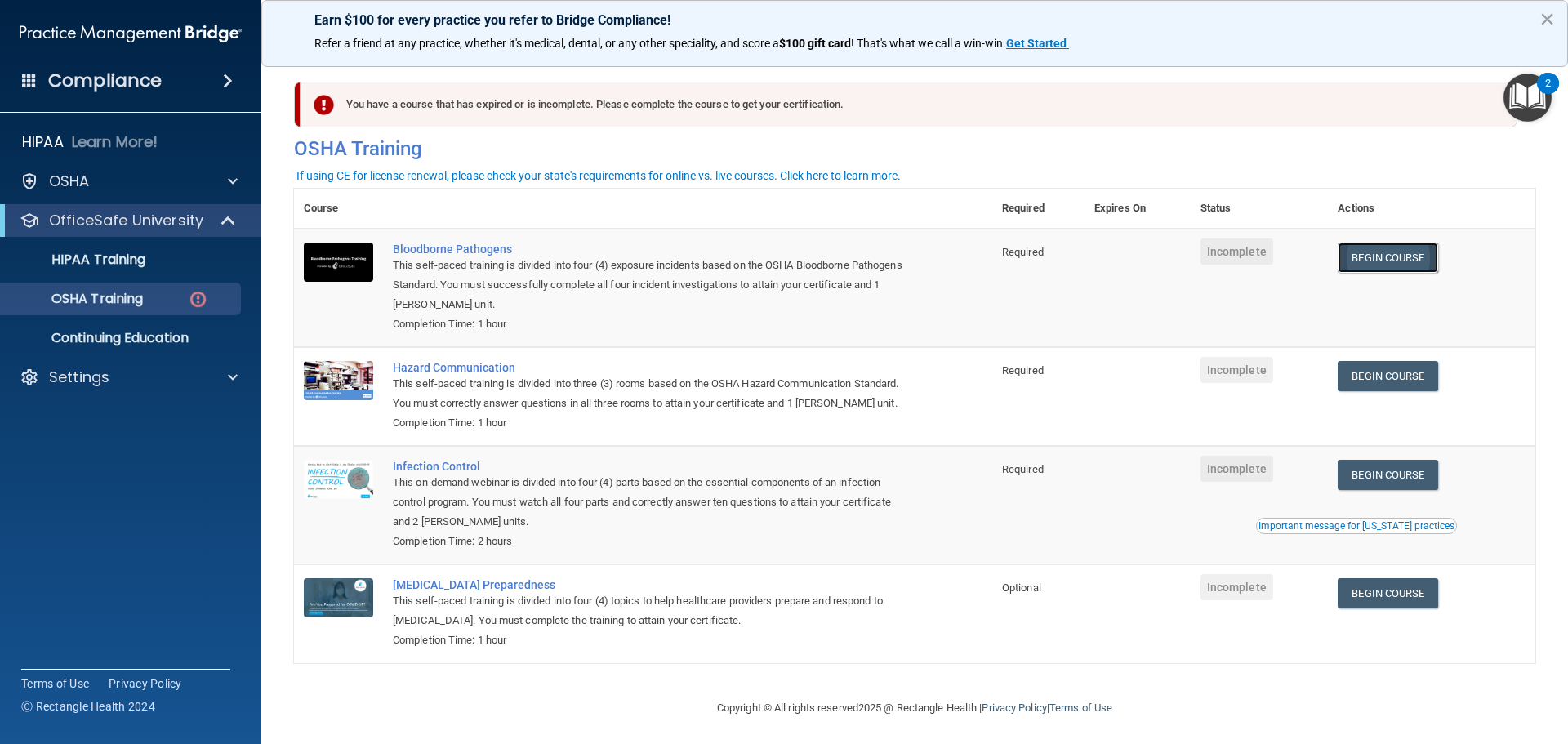
click at [1377, 264] on link "Begin Course" at bounding box center [1388, 258] width 100 height 31
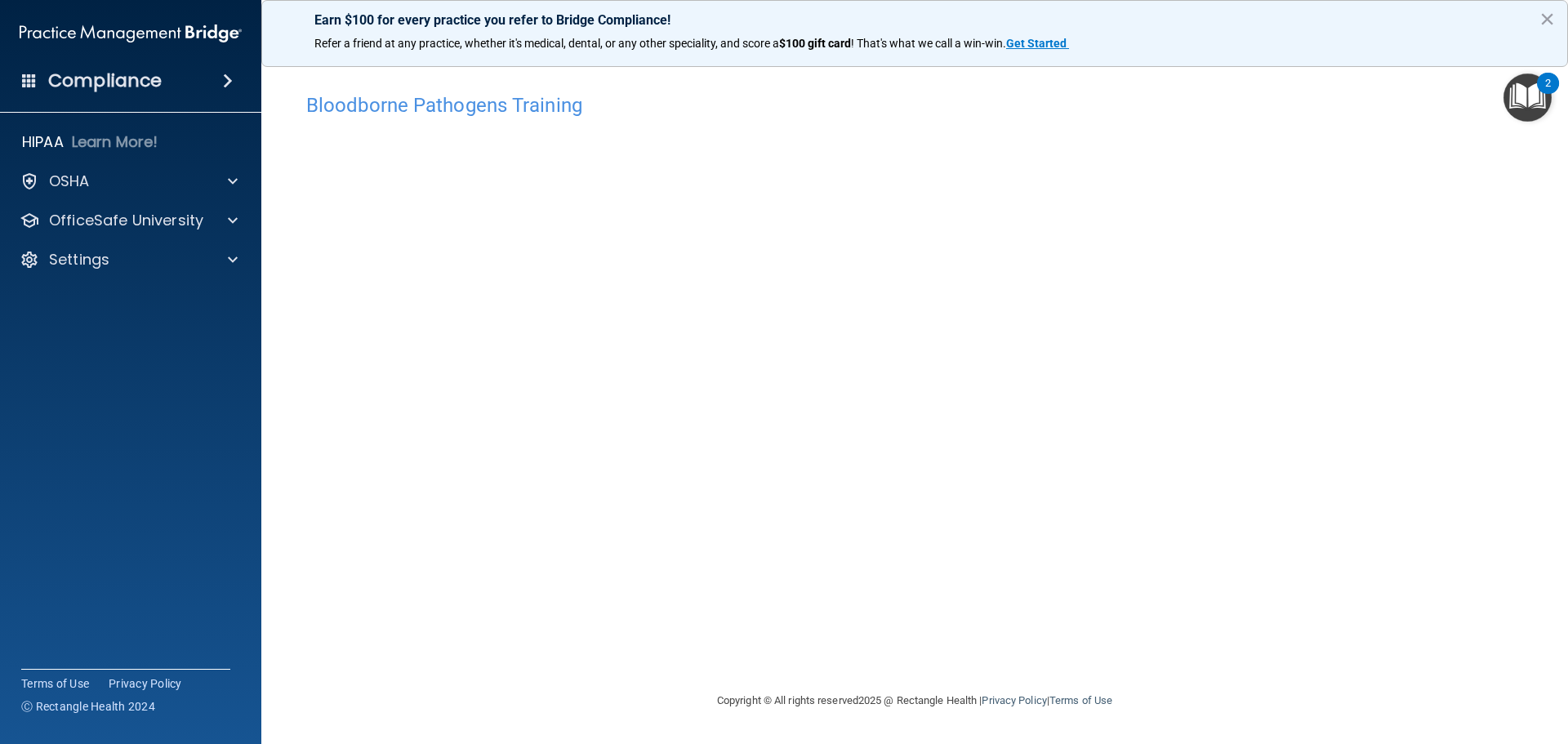
click at [1194, 667] on div "Bloodborne Pathogens Training This course doesn’t expire until . Are you sure y…" at bounding box center [915, 388] width 1241 height 606
click at [1208, 648] on div "Bloodborne Pathogens Training This course doesn’t expire until . Are you sure y…" at bounding box center [915, 388] width 1241 height 606
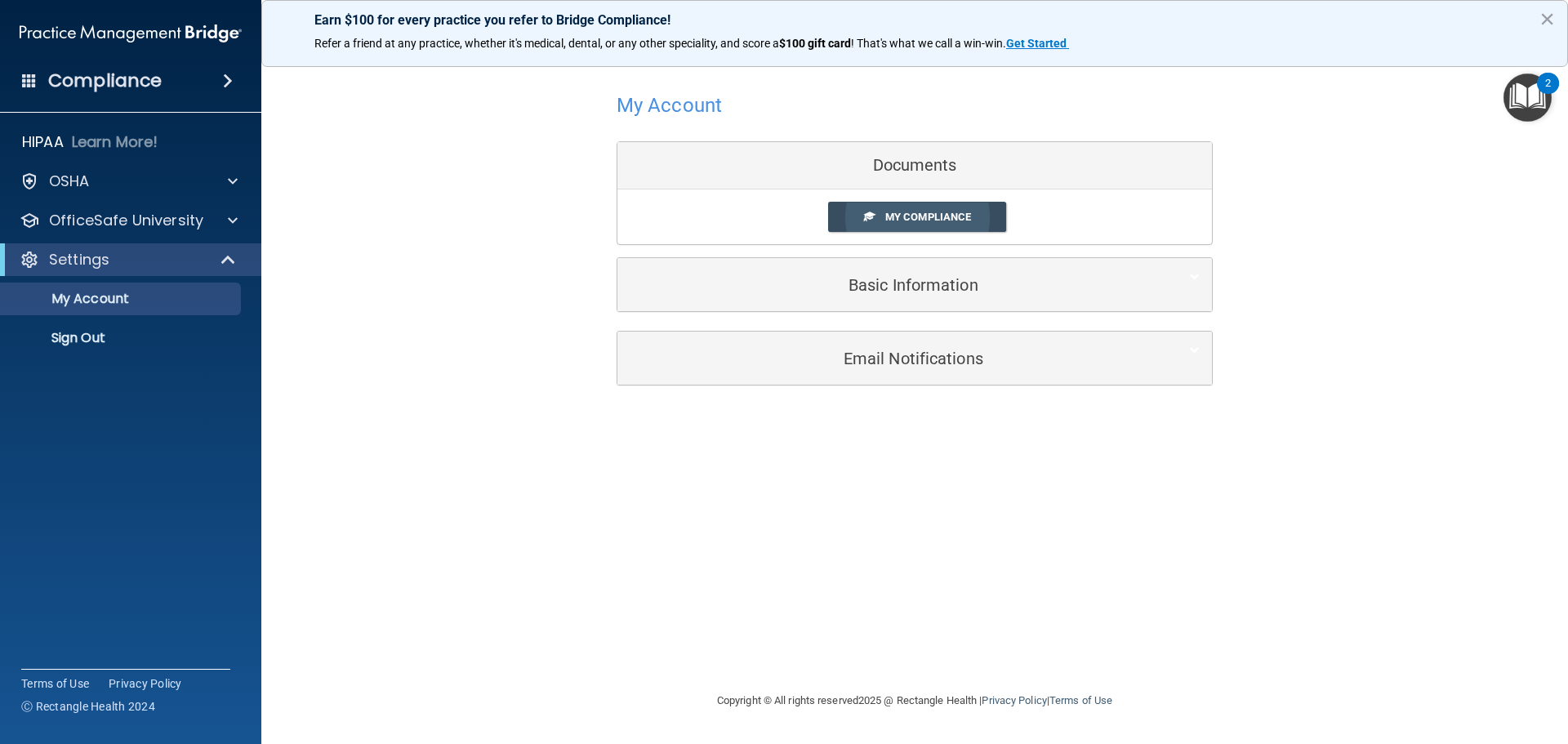
click at [907, 211] on span "My Compliance" at bounding box center [927, 217] width 85 height 12
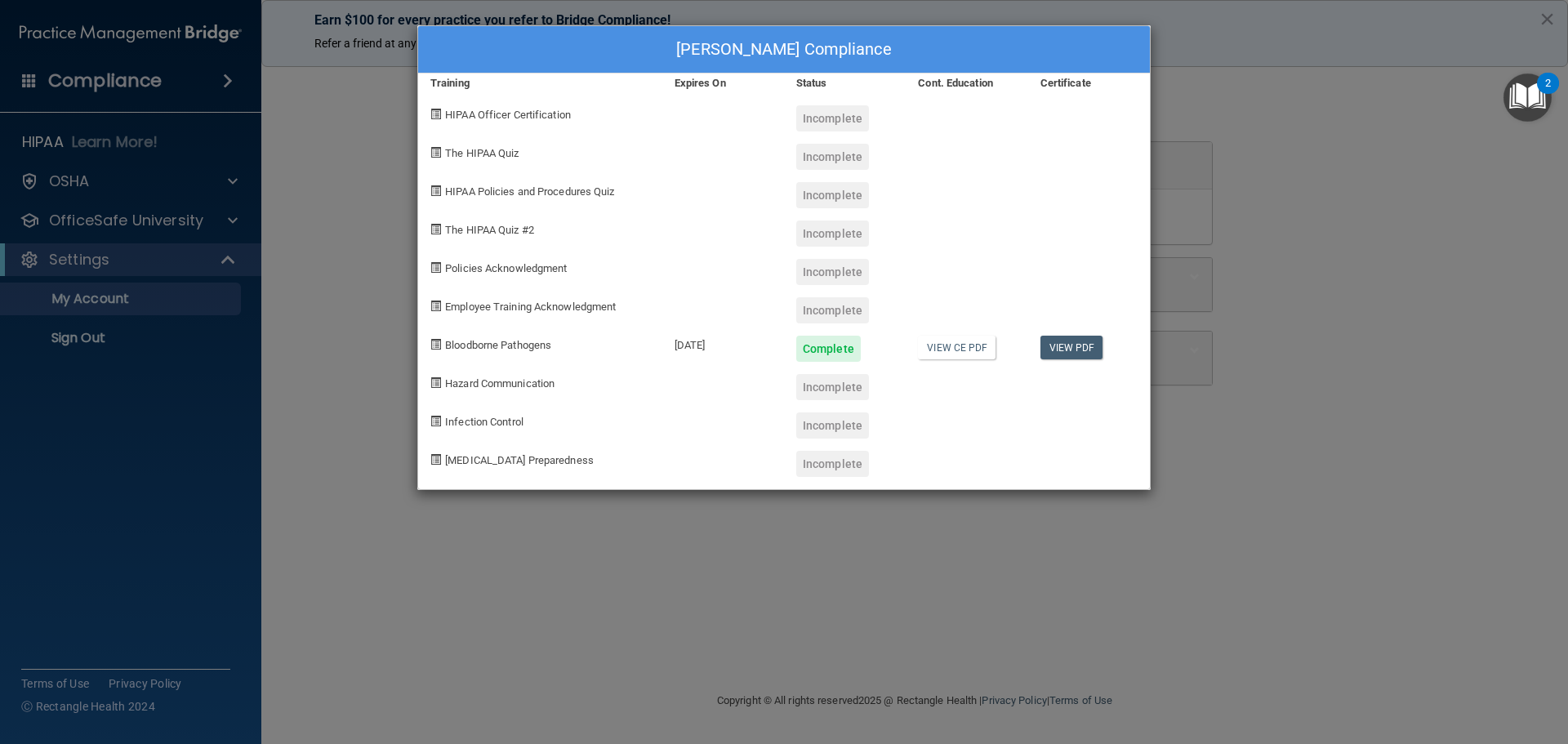
click at [502, 388] on span "Hazard Communication" at bounding box center [500, 383] width 109 height 12
click at [486, 579] on div "[PERSON_NAME] Compliance Training Expires On Status Cont. Education Certificate…" at bounding box center [784, 372] width 1568 height 744
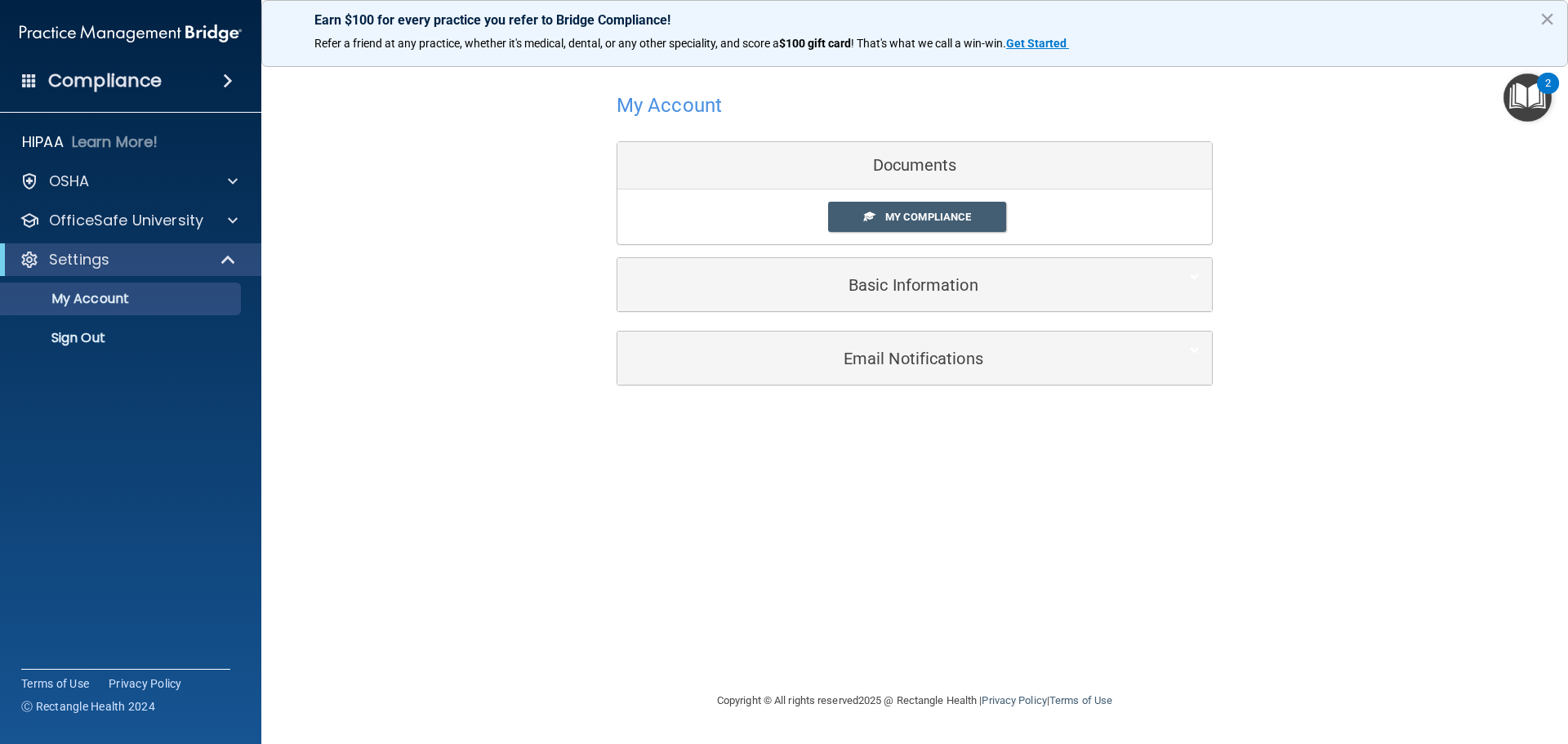
click at [221, 88] on div "Compliance" at bounding box center [130, 81] width 261 height 35
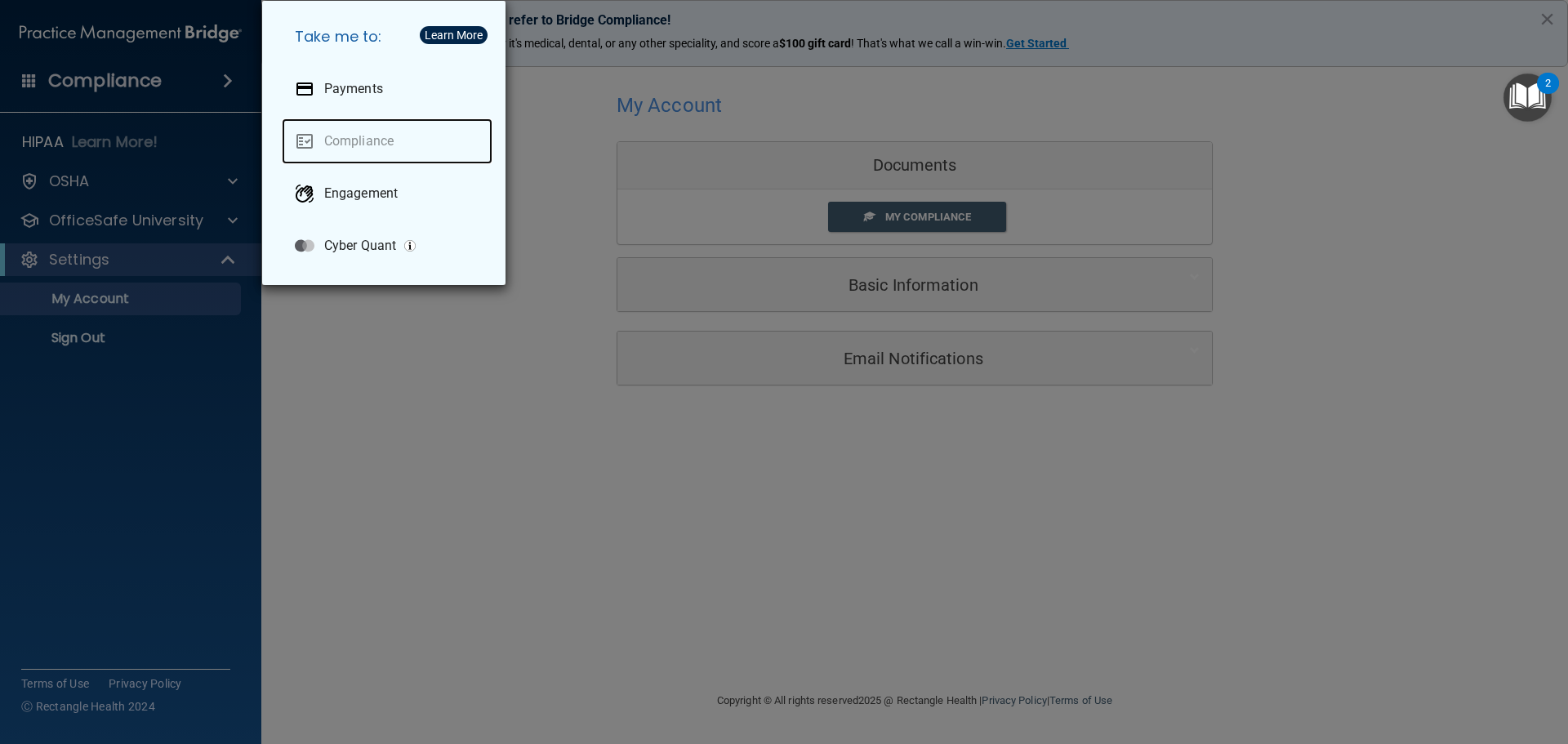
click at [360, 143] on link "Compliance" at bounding box center [387, 141] width 211 height 46
click at [150, 371] on div "Take me to: Payments Compliance Engagement Cyber Quant" at bounding box center [784, 372] width 1568 height 744
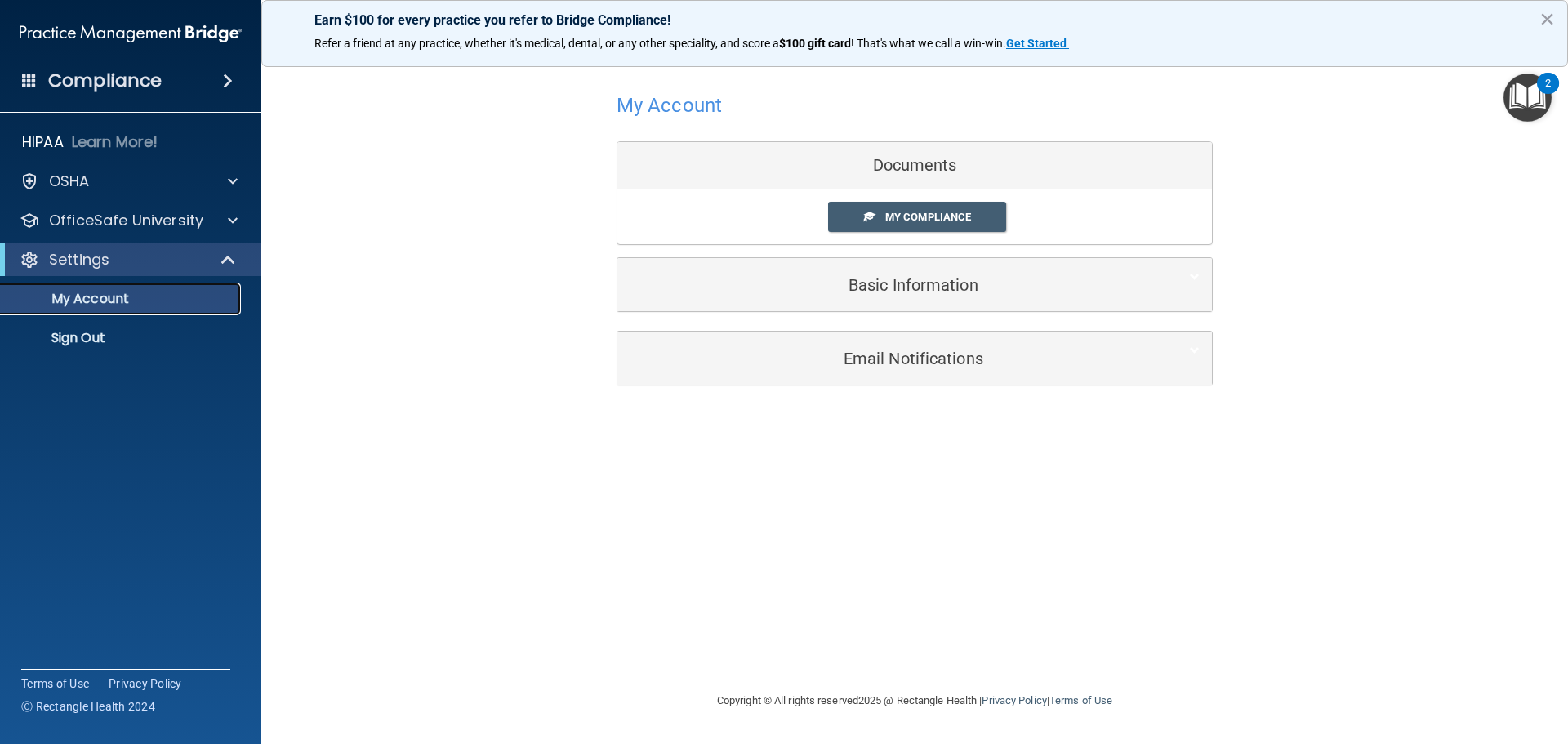
click at [144, 298] on p "My Account" at bounding box center [122, 298] width 222 height 16
click at [95, 182] on div "OSHA" at bounding box center [108, 181] width 202 height 19
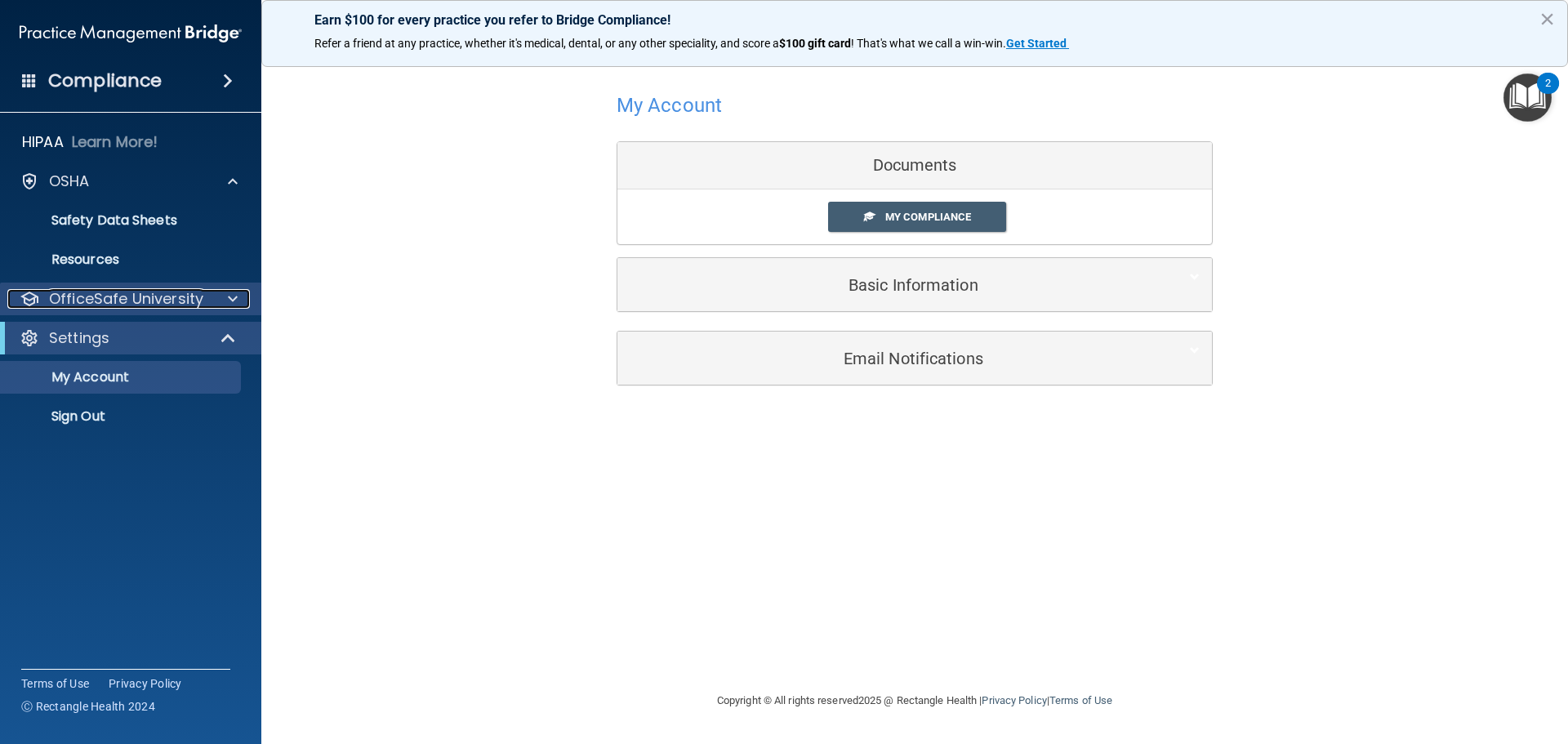
click at [167, 294] on p "OfficeSafe University" at bounding box center [126, 298] width 154 height 19
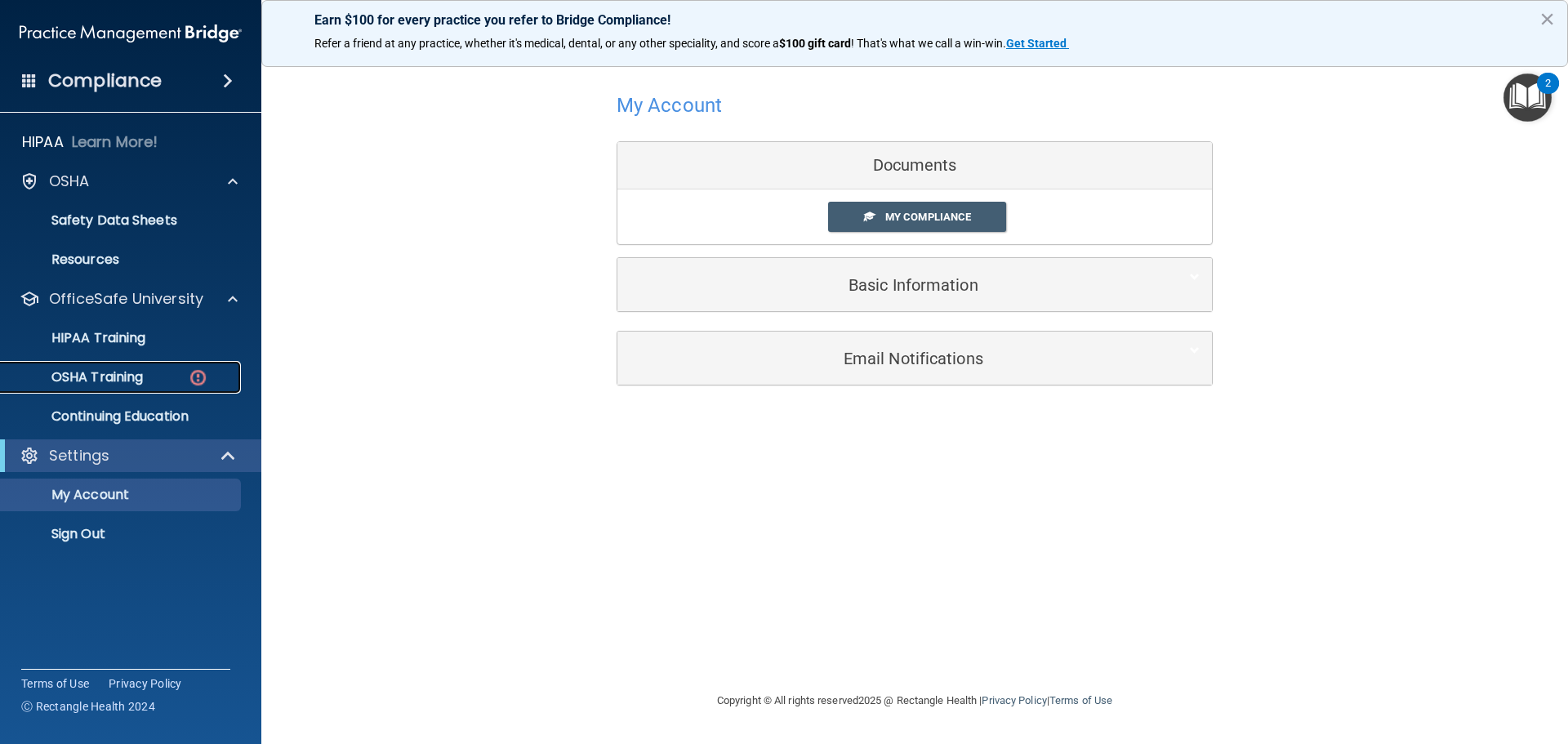
click at [134, 380] on p "OSHA Training" at bounding box center [77, 377] width 132 height 16
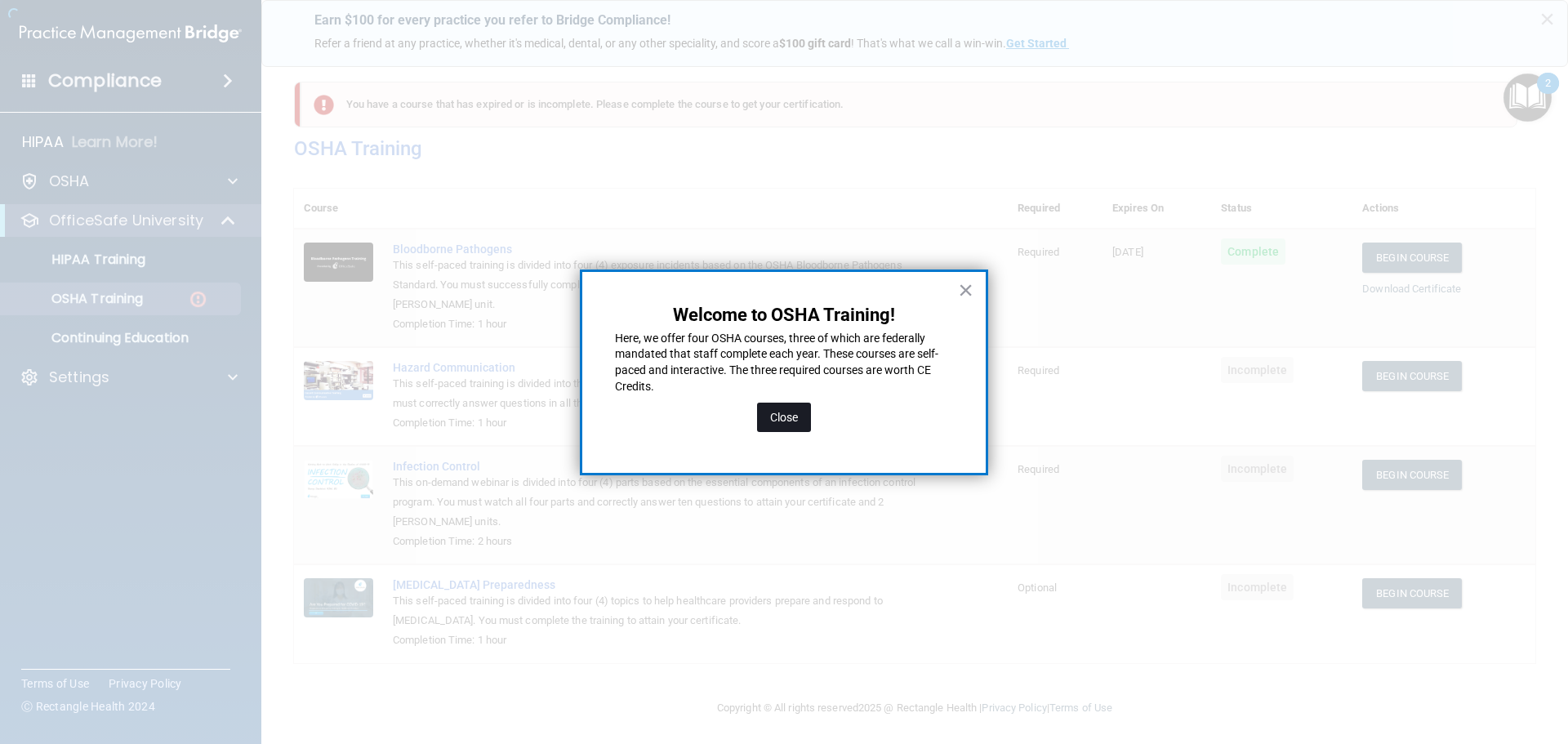
click at [784, 426] on button "Close" at bounding box center [784, 417] width 54 height 30
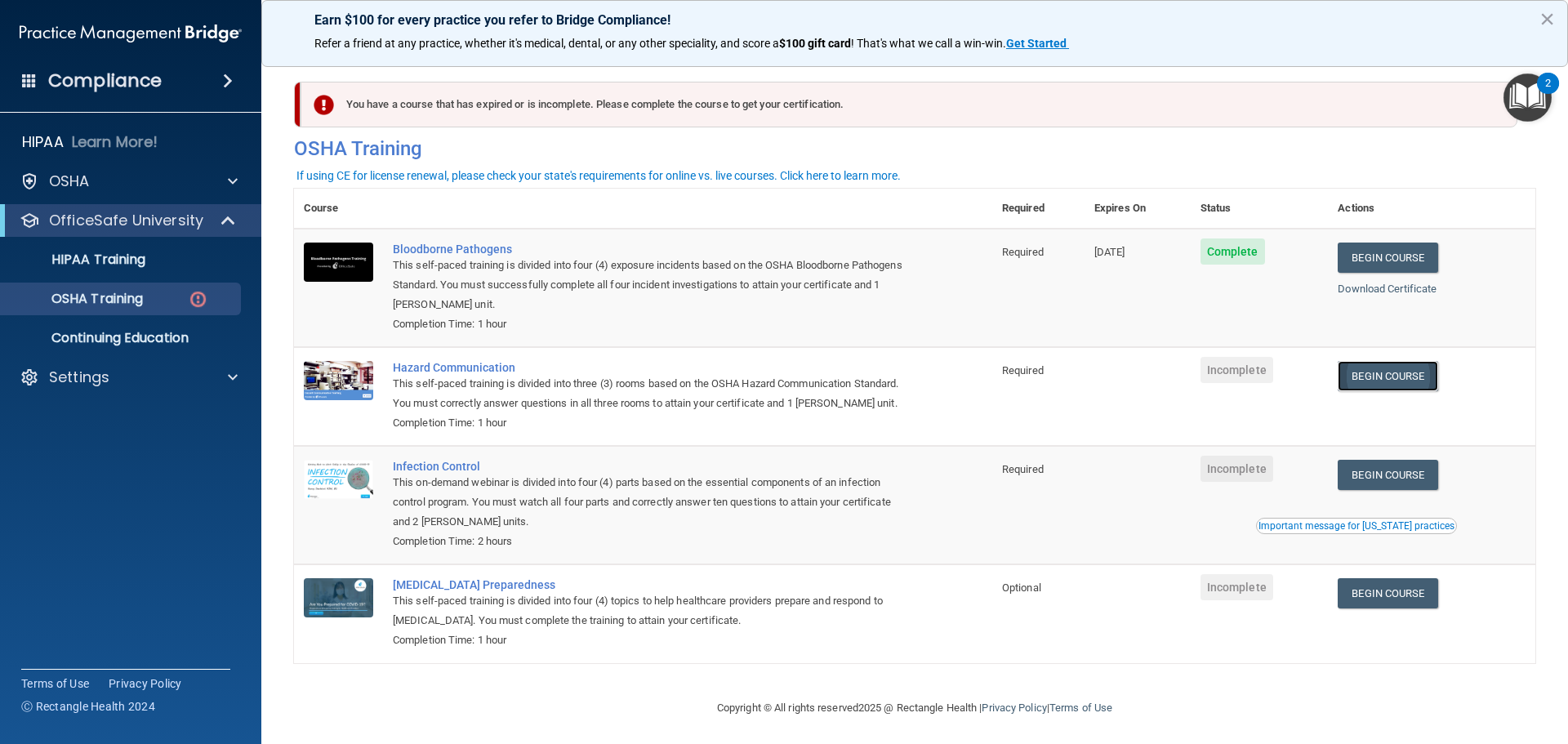
click at [1378, 382] on link "Begin Course" at bounding box center [1388, 376] width 100 height 31
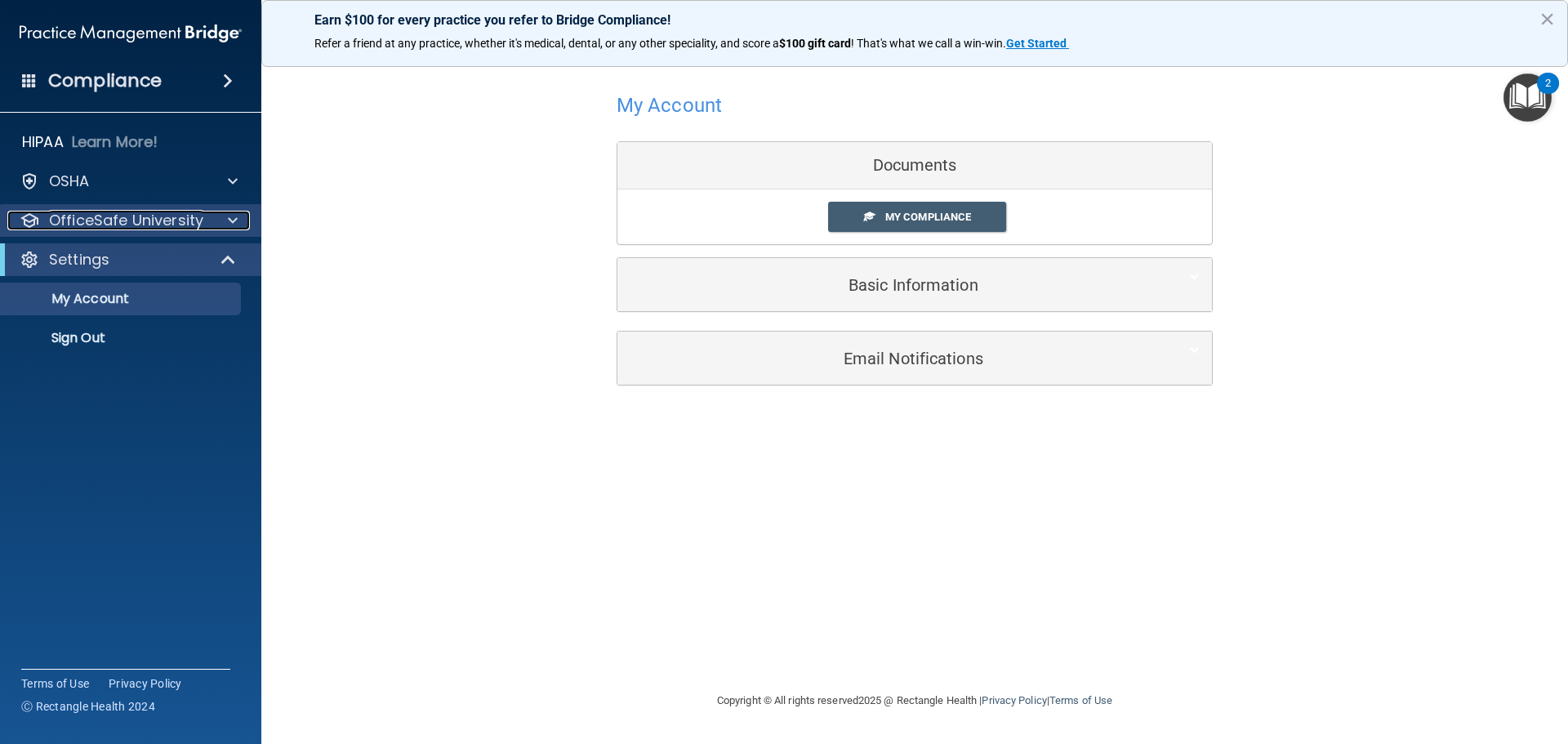
click at [96, 217] on p "OfficeSafe University" at bounding box center [126, 221] width 154 height 19
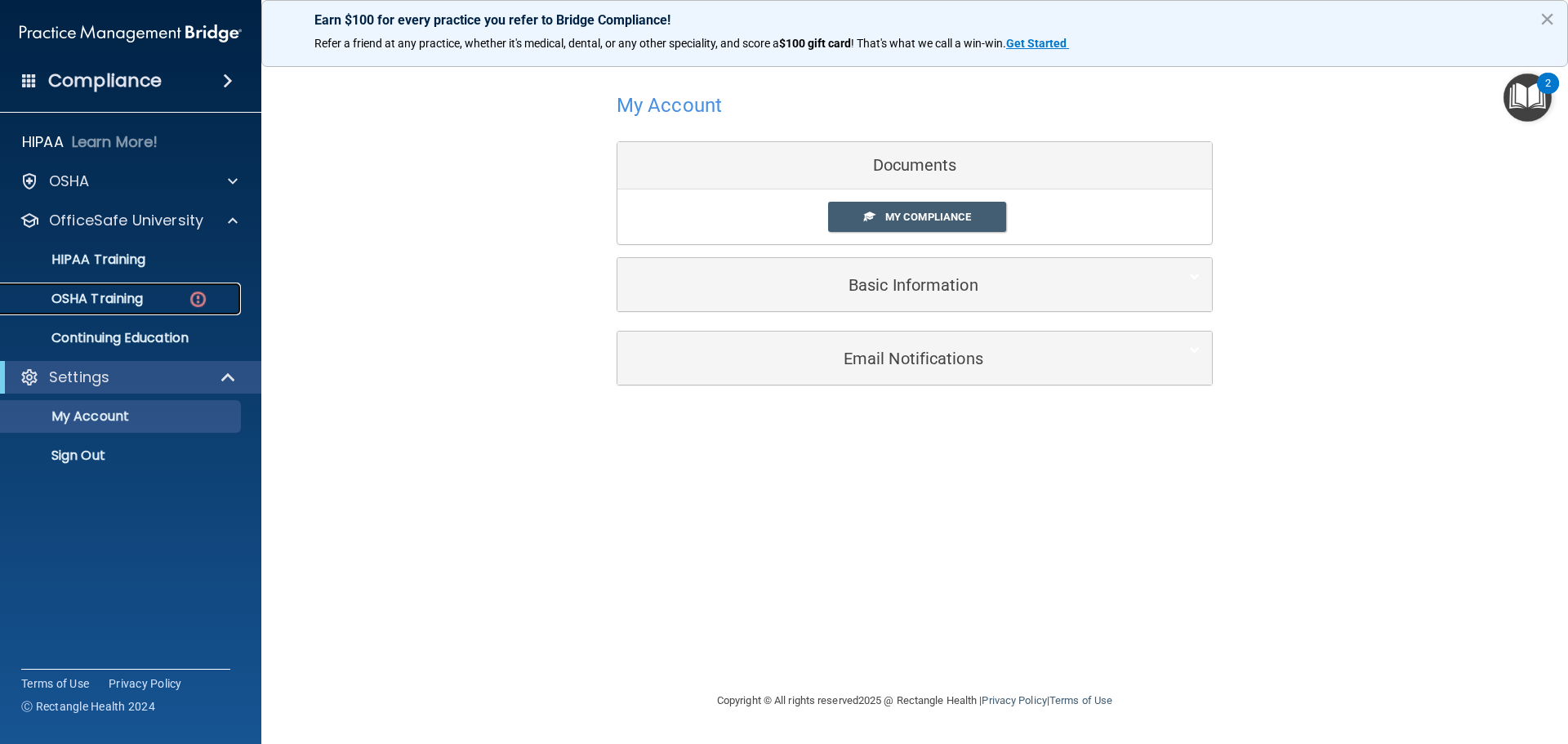
click at [121, 295] on p "OSHA Training" at bounding box center [77, 298] width 132 height 16
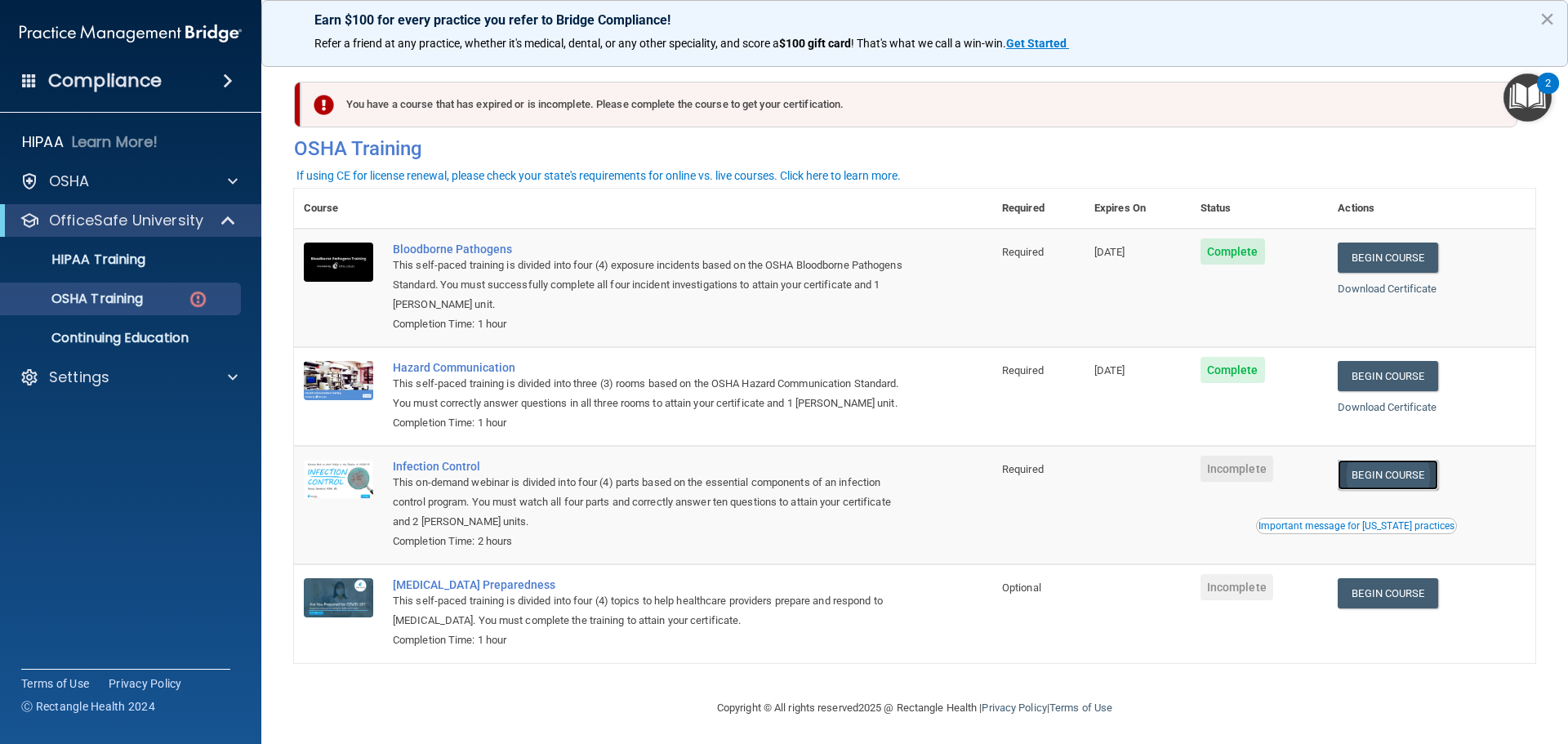
click at [1364, 490] on link "Begin Course" at bounding box center [1388, 475] width 100 height 31
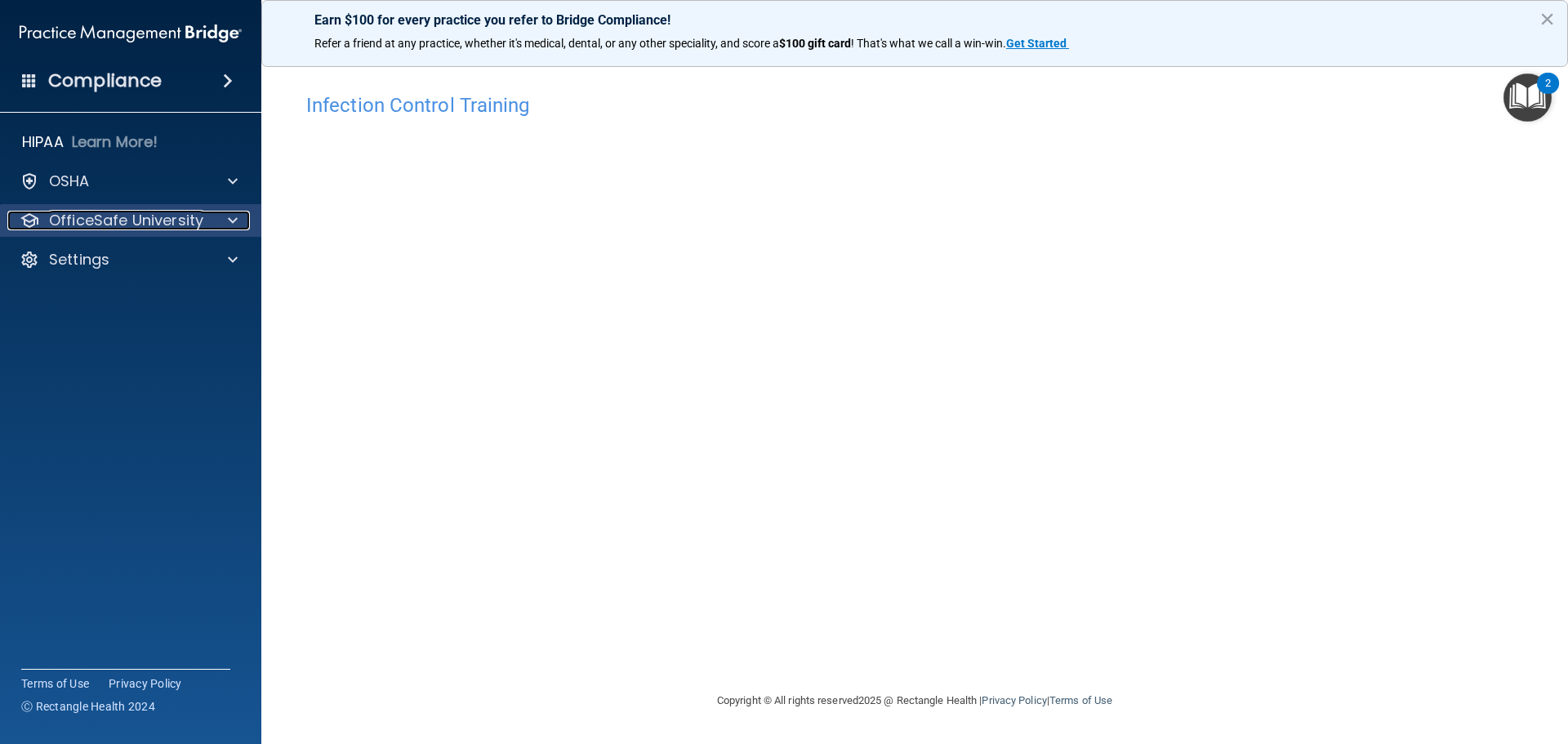
click at [80, 219] on p "OfficeSafe University" at bounding box center [126, 221] width 154 height 19
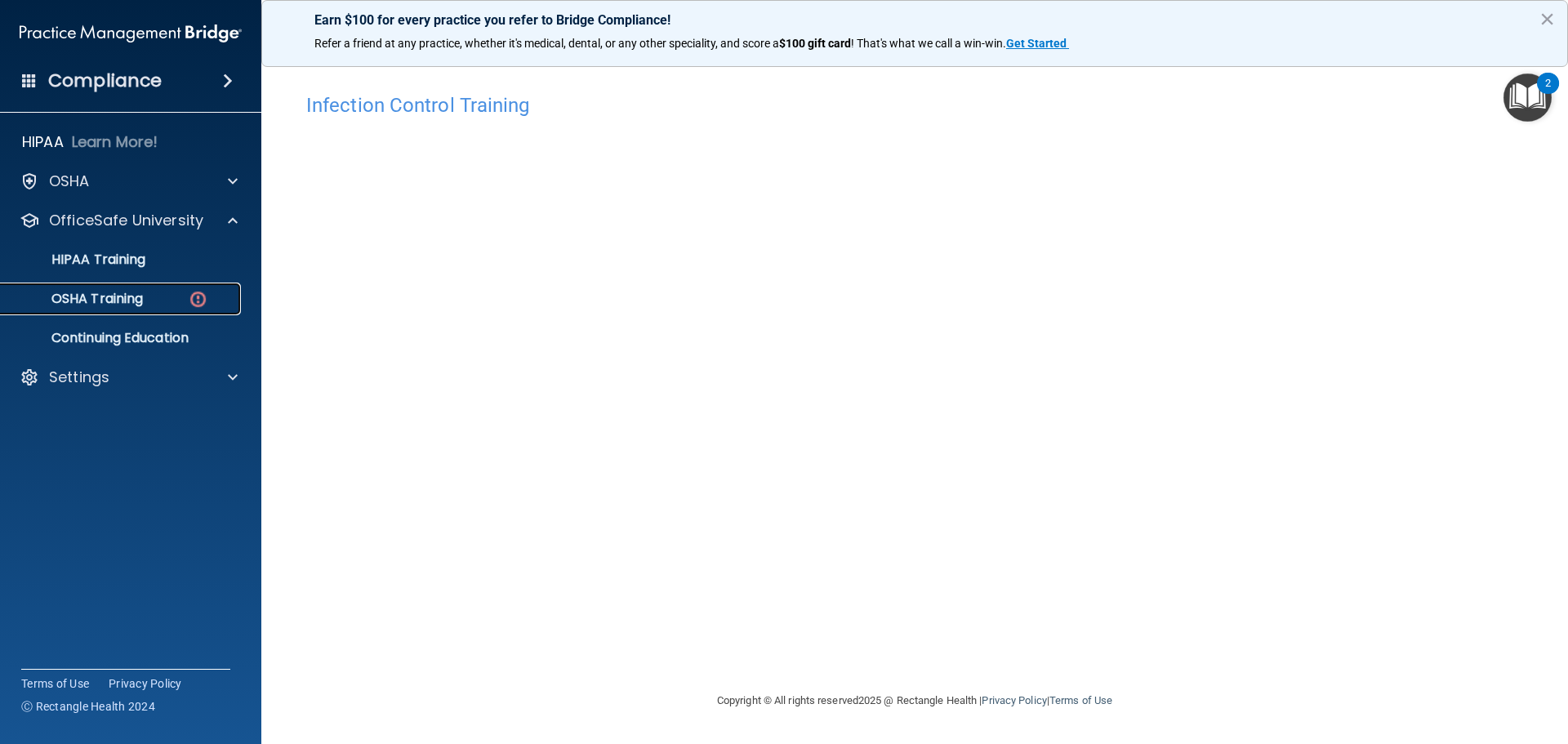
click at [118, 297] on p "OSHA Training" at bounding box center [77, 298] width 132 height 16
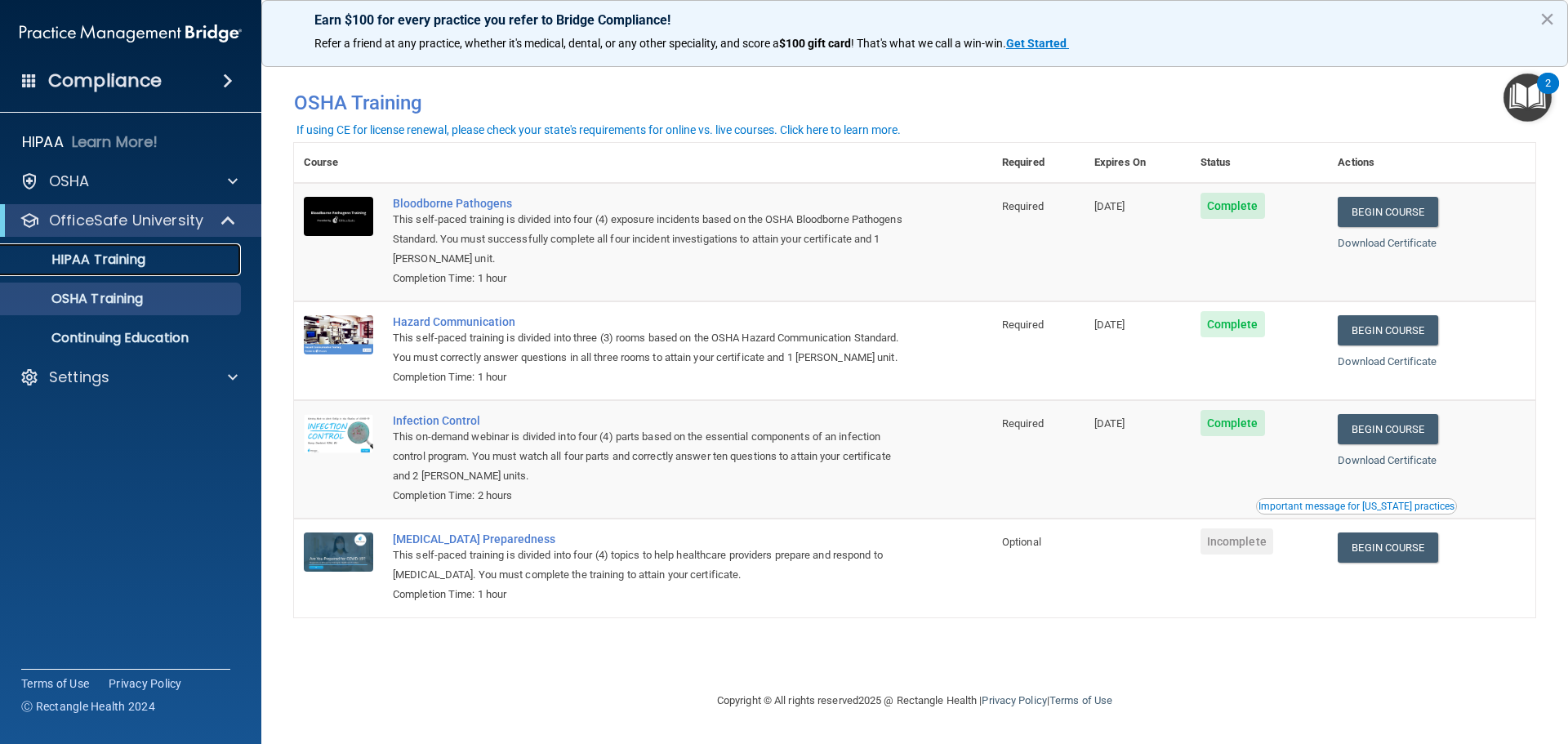
click at [137, 255] on p "HIPAA Training" at bounding box center [78, 259] width 134 height 16
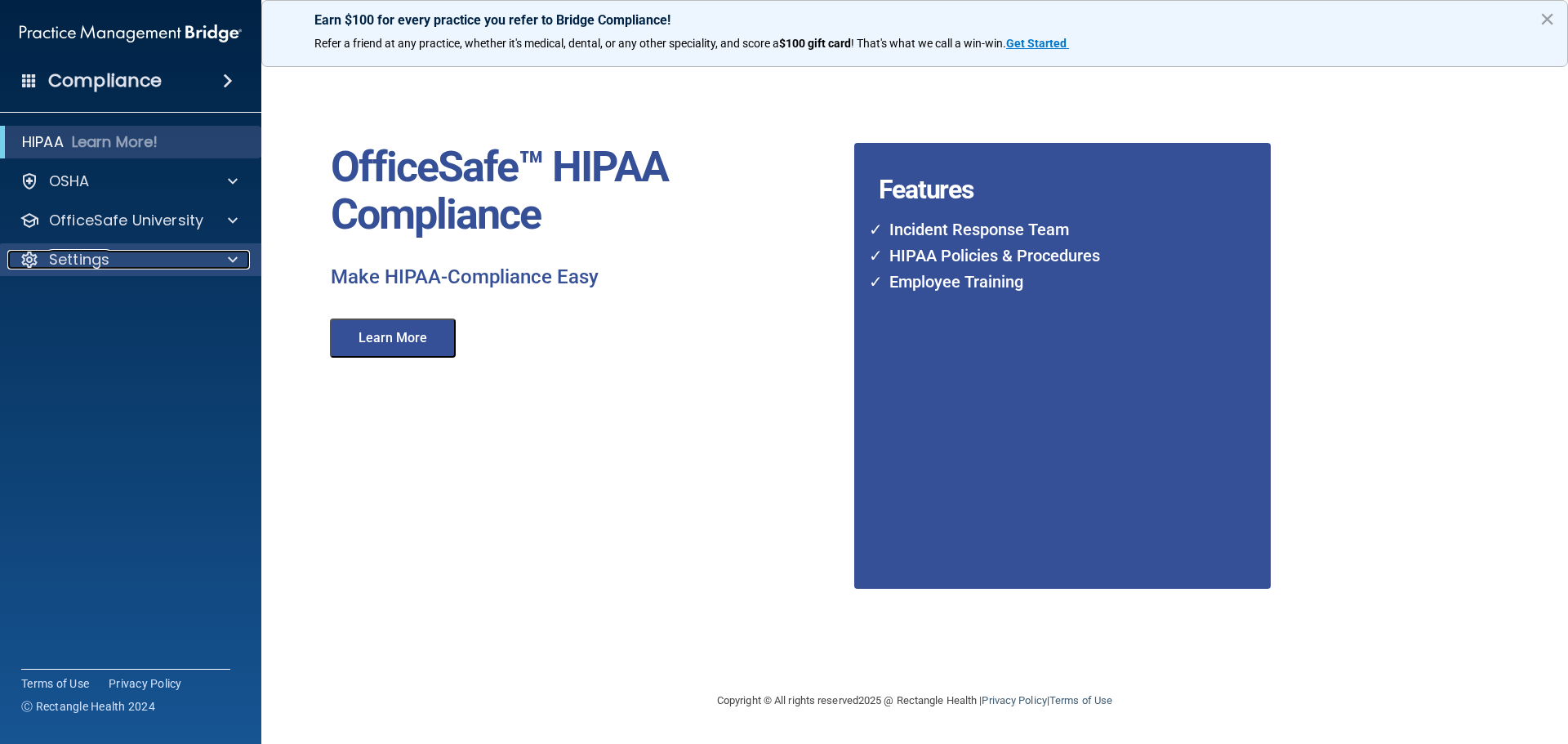
click at [129, 262] on div "Settings" at bounding box center [108, 260] width 202 height 19
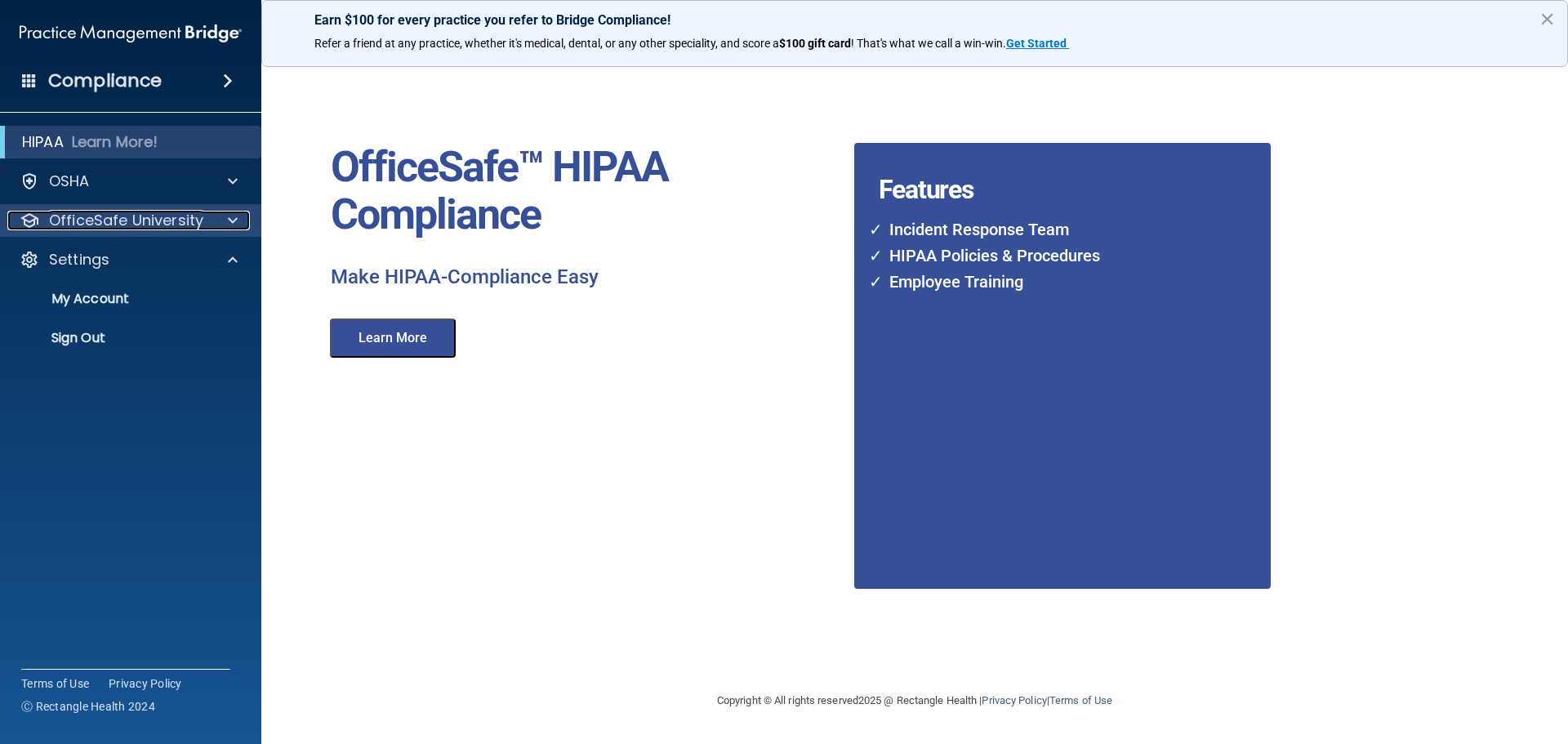
click at [156, 217] on p "OfficeSafe University" at bounding box center [126, 221] width 154 height 19
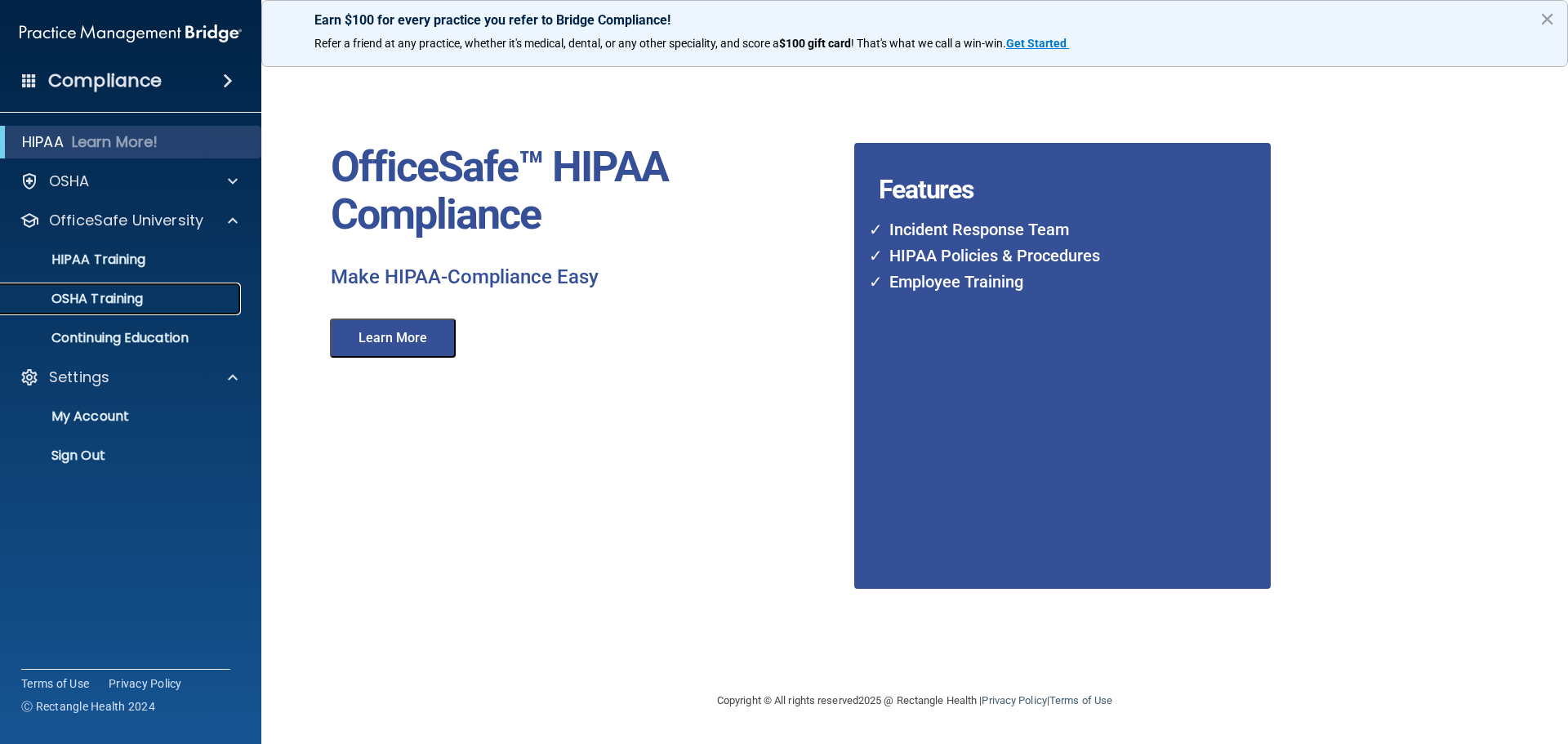
click at [129, 299] on p "OSHA Training" at bounding box center [77, 298] width 132 height 16
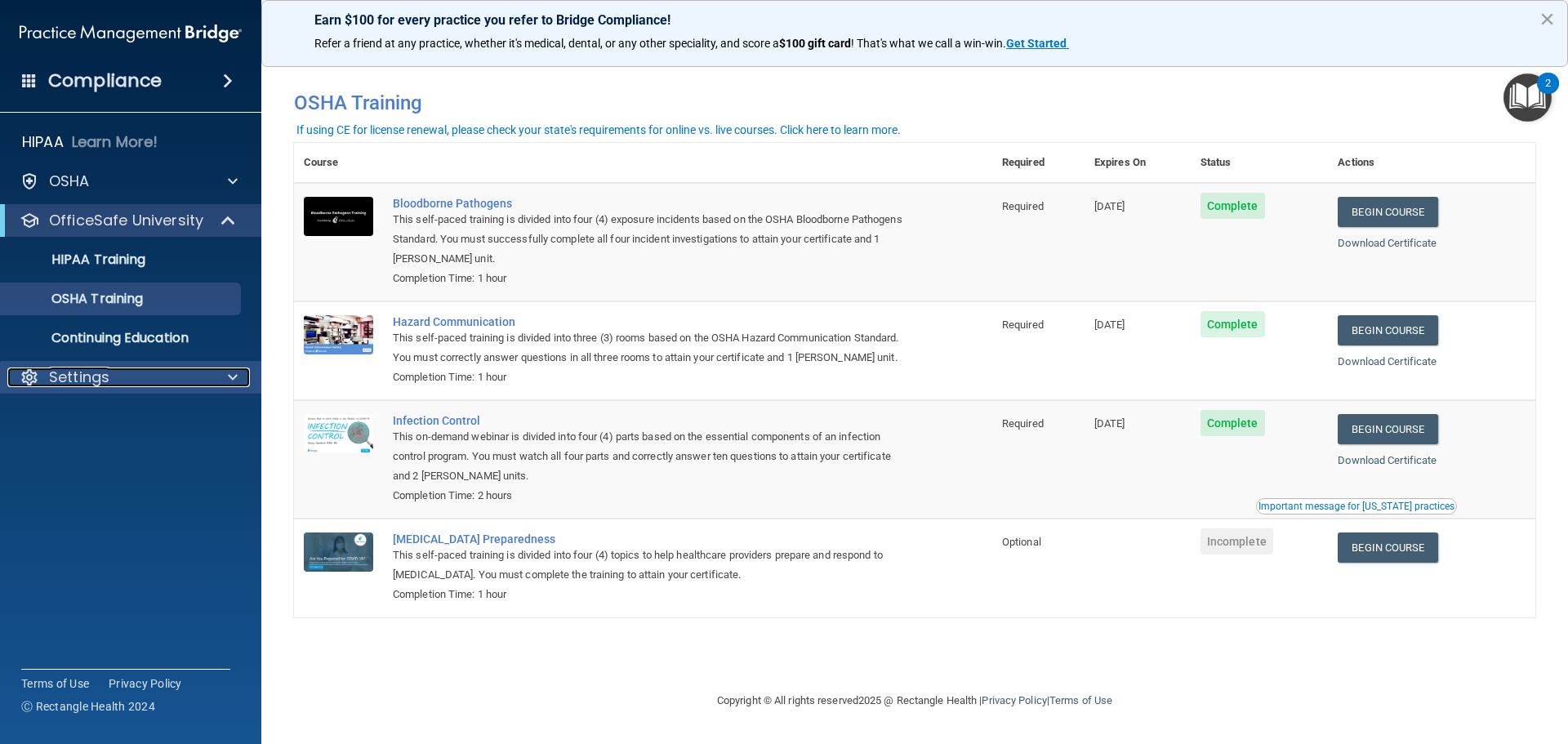
click at [237, 369] on span at bounding box center [233, 377] width 10 height 19
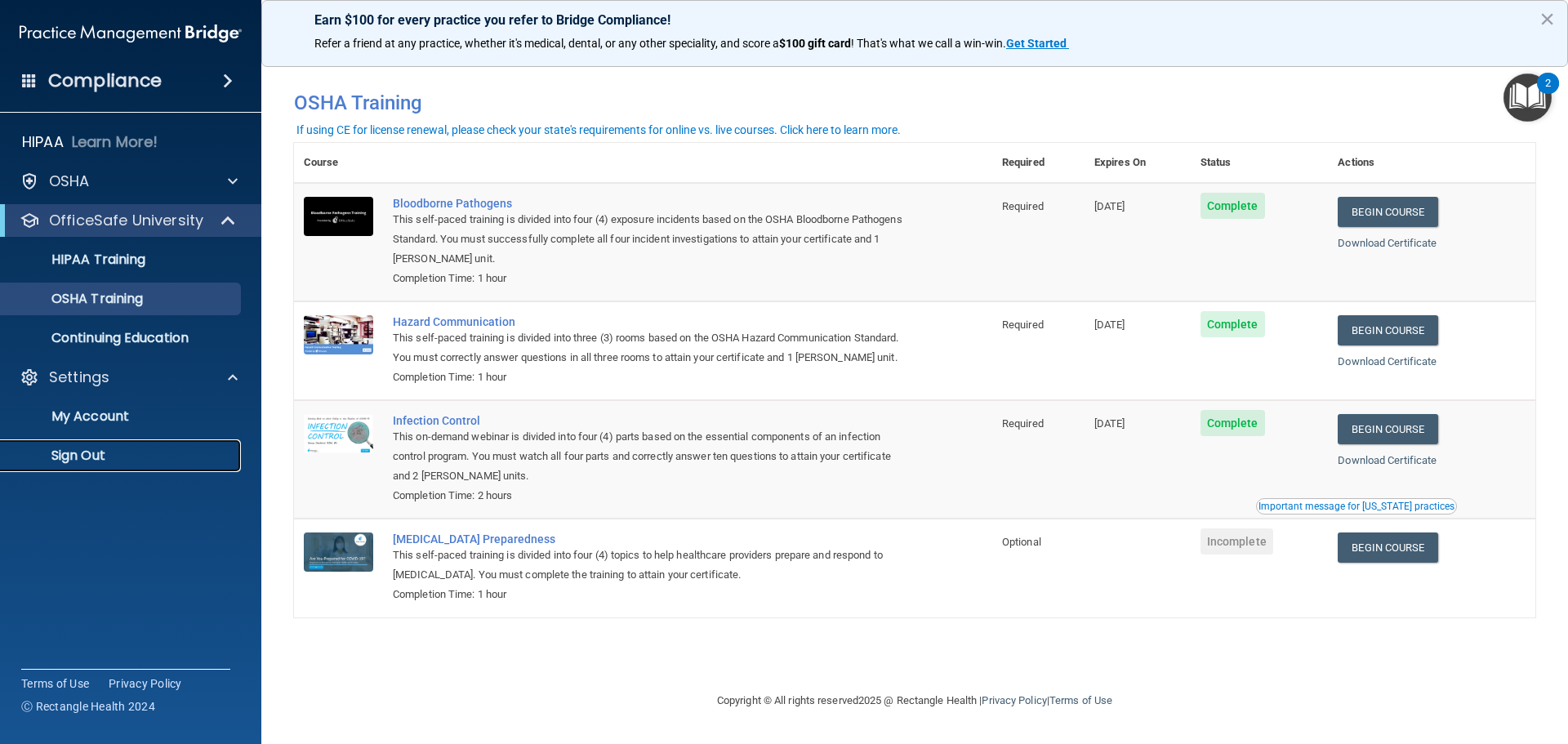
click at [82, 451] on p "Sign Out" at bounding box center [122, 455] width 222 height 16
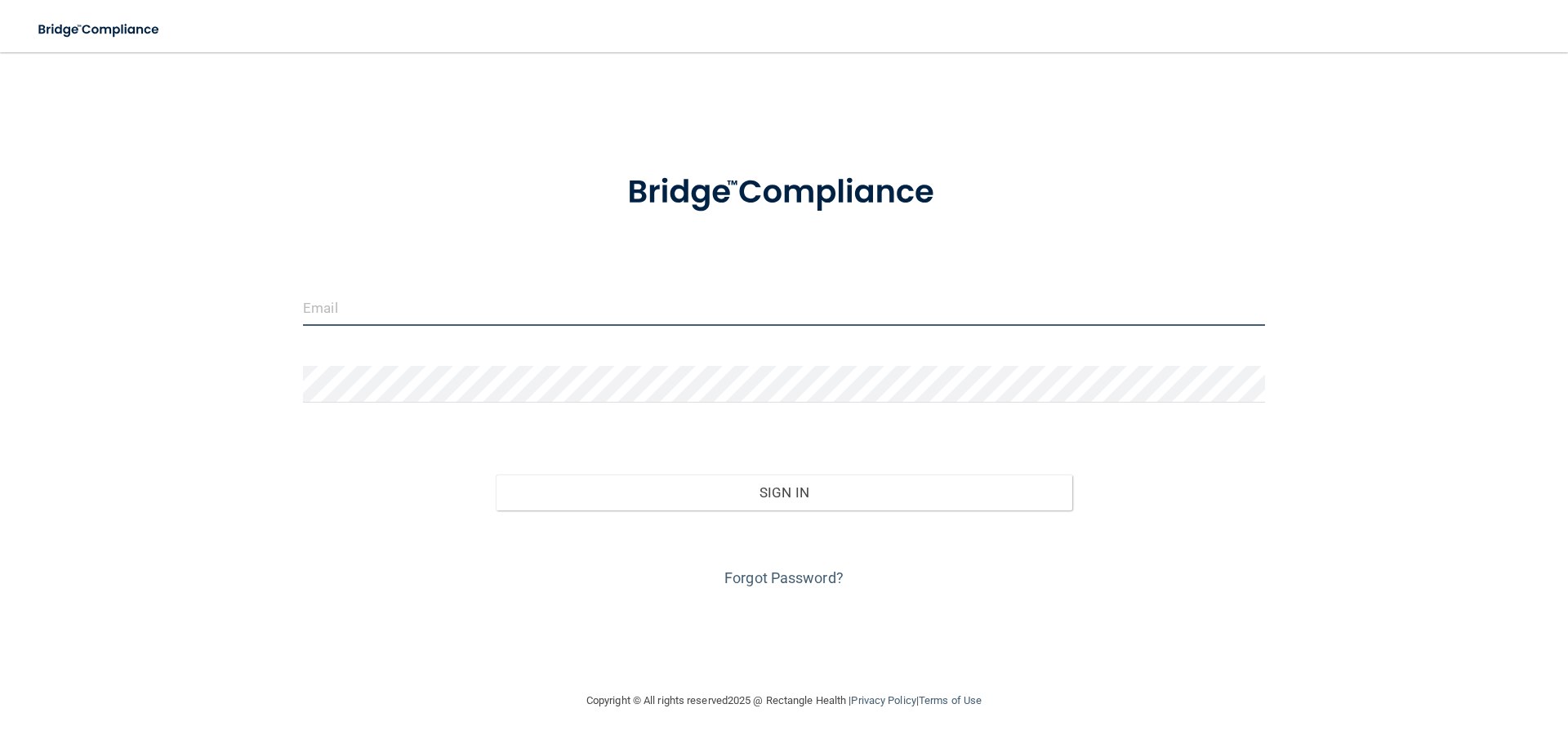
type input "ordering@nealsmiles.com"
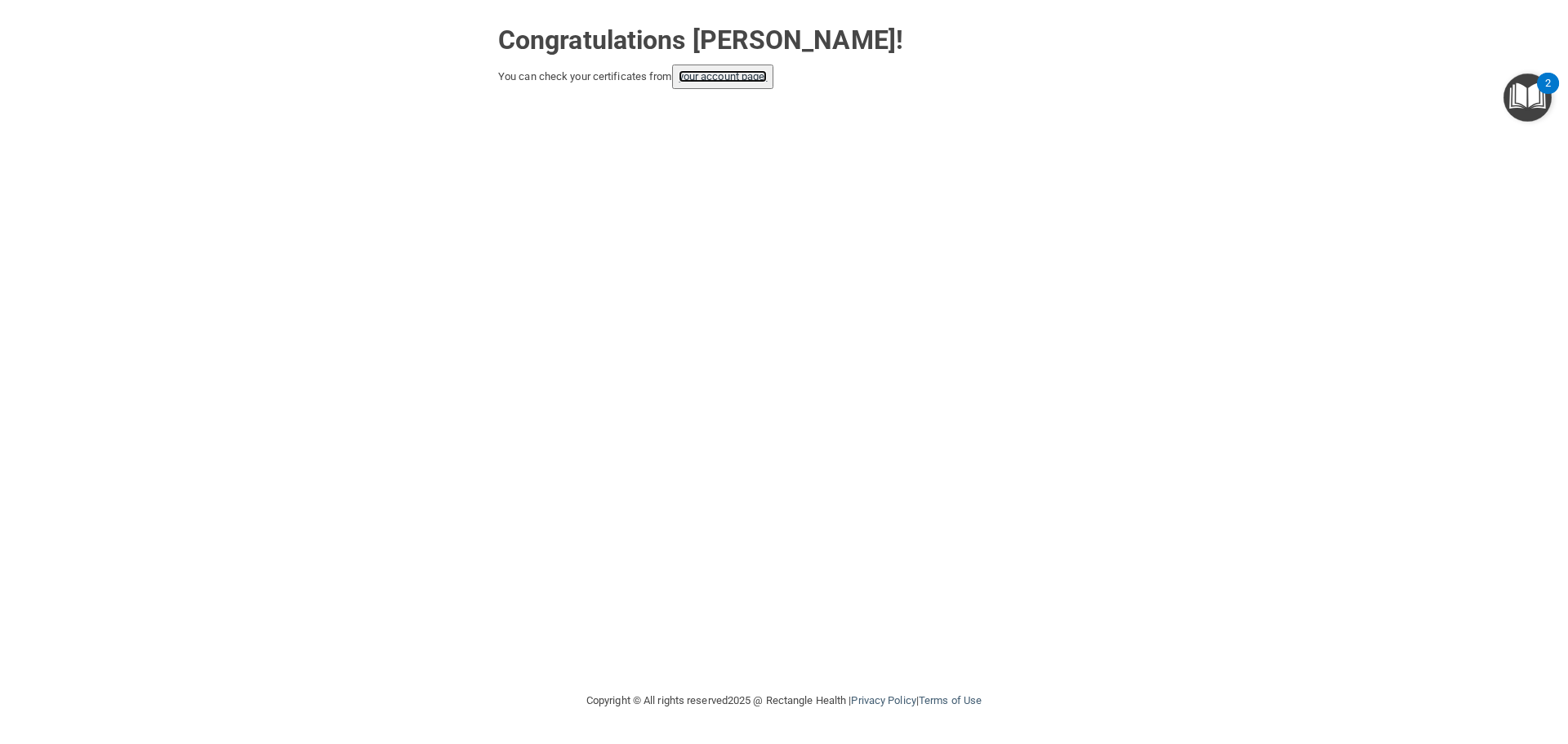
click at [744, 82] on link "your account page!" at bounding box center [723, 76] width 89 height 12
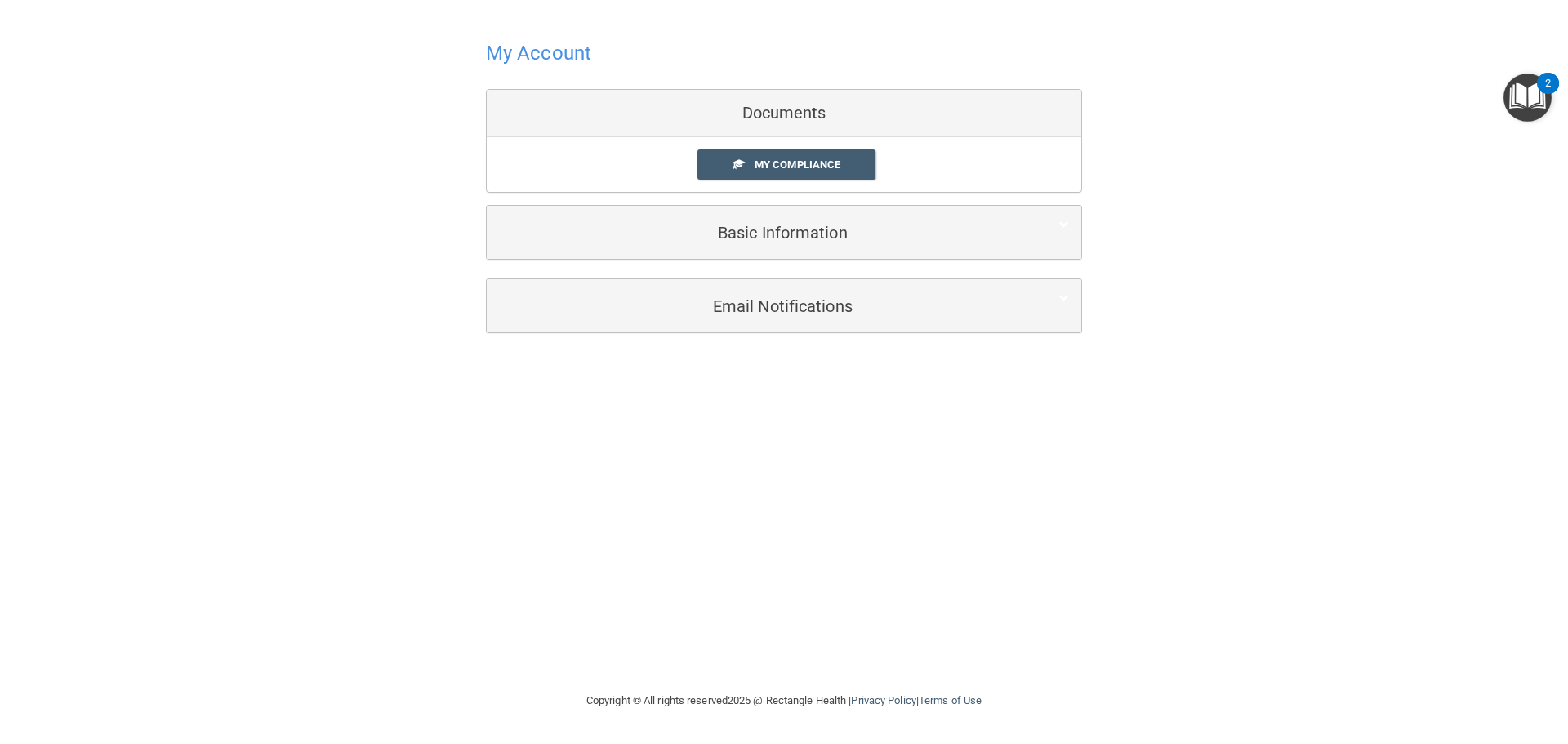
click at [746, 115] on div "Documents" at bounding box center [784, 113] width 595 height 47
click at [772, 165] on span "My Compliance" at bounding box center [797, 164] width 85 height 12
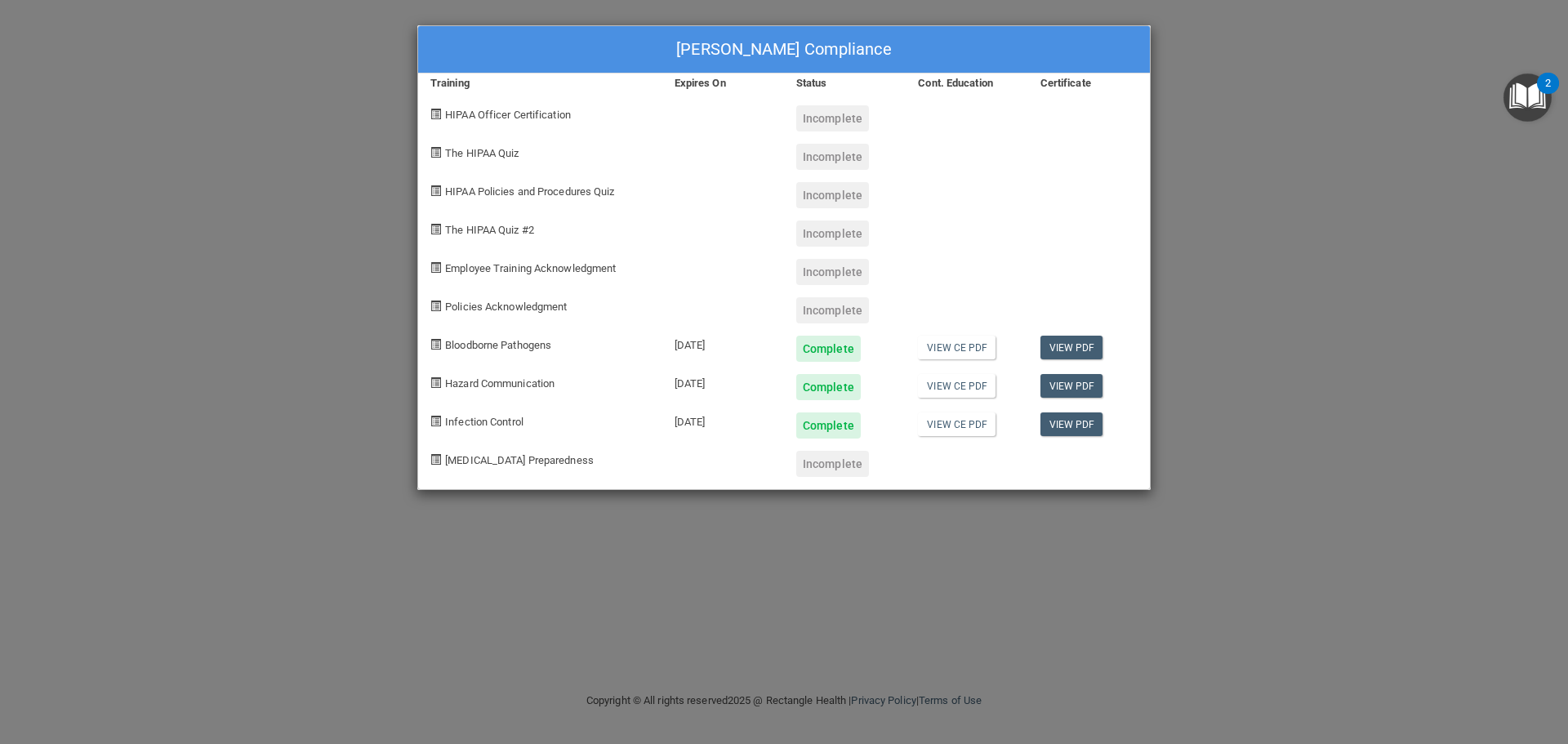
click at [311, 288] on div "[PERSON_NAME] Compliance Training Expires On Status Cont. Education Certificate…" at bounding box center [784, 372] width 1568 height 744
